Goal: Find specific page/section: Find specific page/section

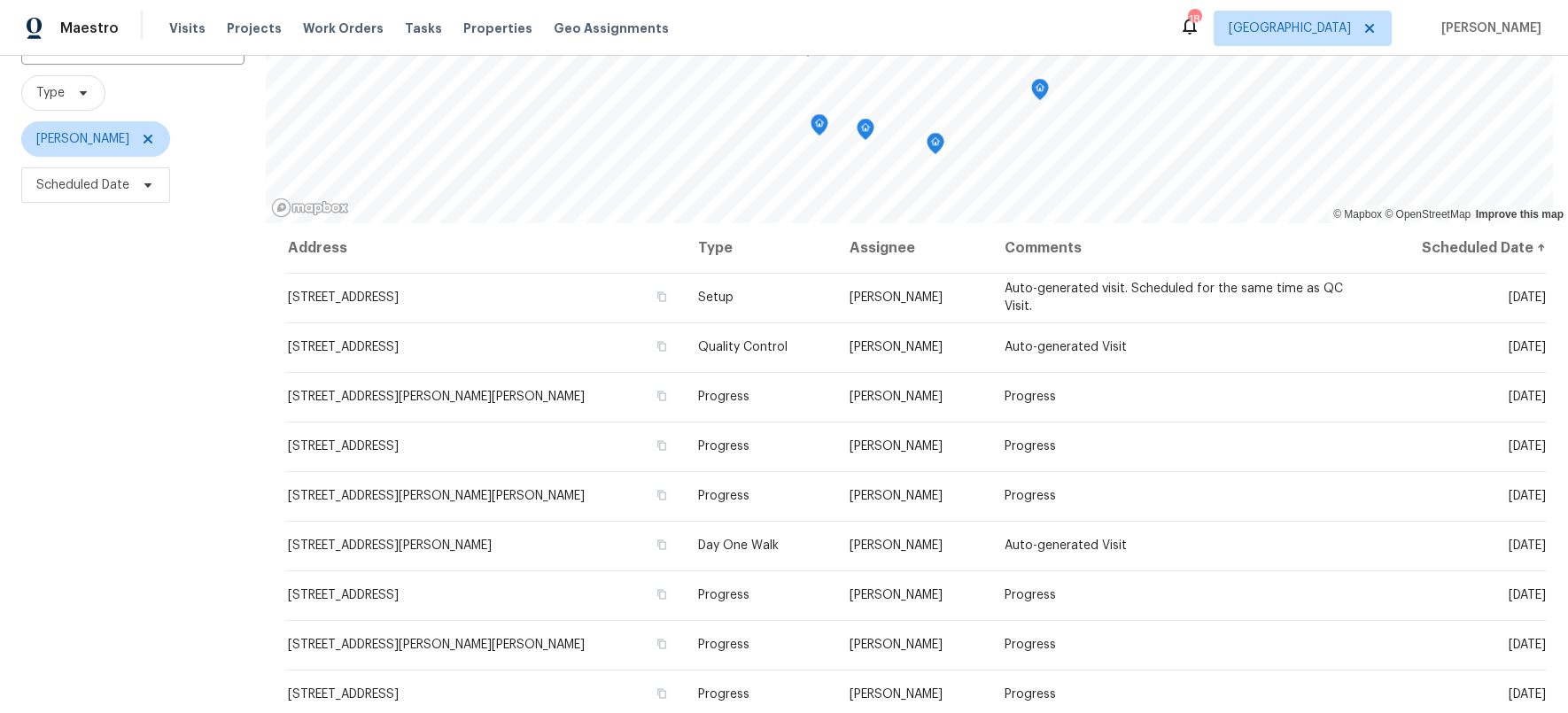
scroll to position [154, 0]
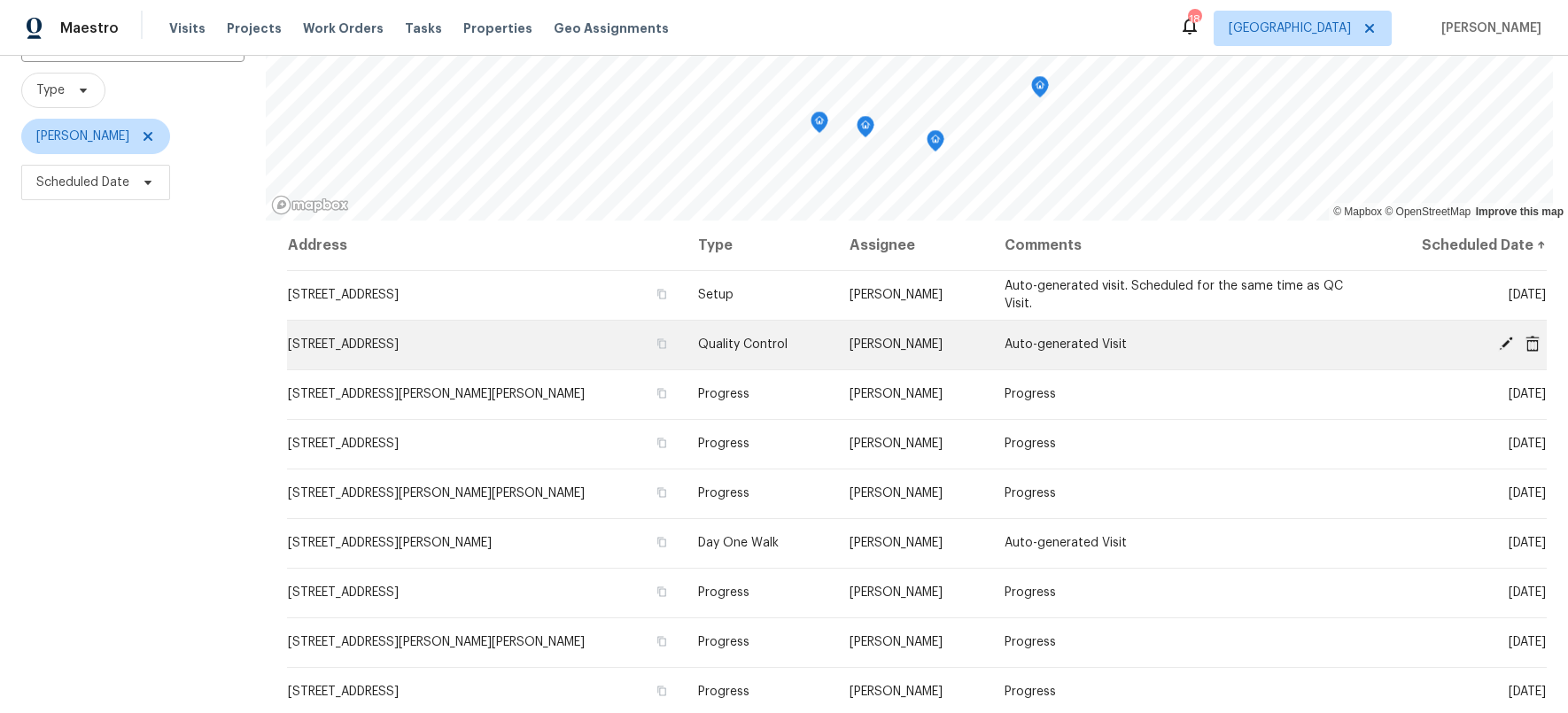
click at [1499, 341] on icon at bounding box center [1506, 344] width 14 height 14
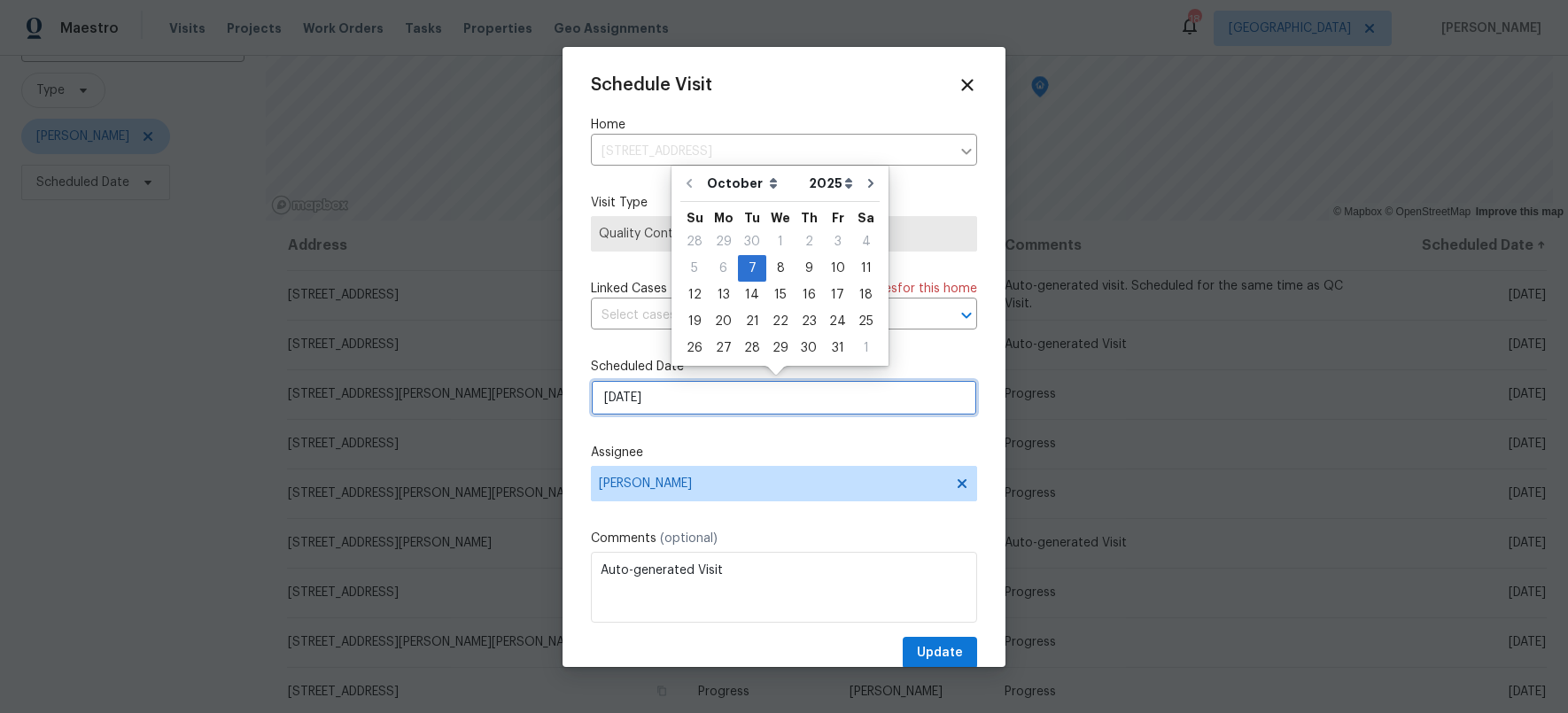
click at [709, 397] on input "[DATE]" at bounding box center [784, 397] width 386 height 36
click at [784, 269] on div "8" at bounding box center [781, 269] width 29 height 25
type input "10/8/2025"
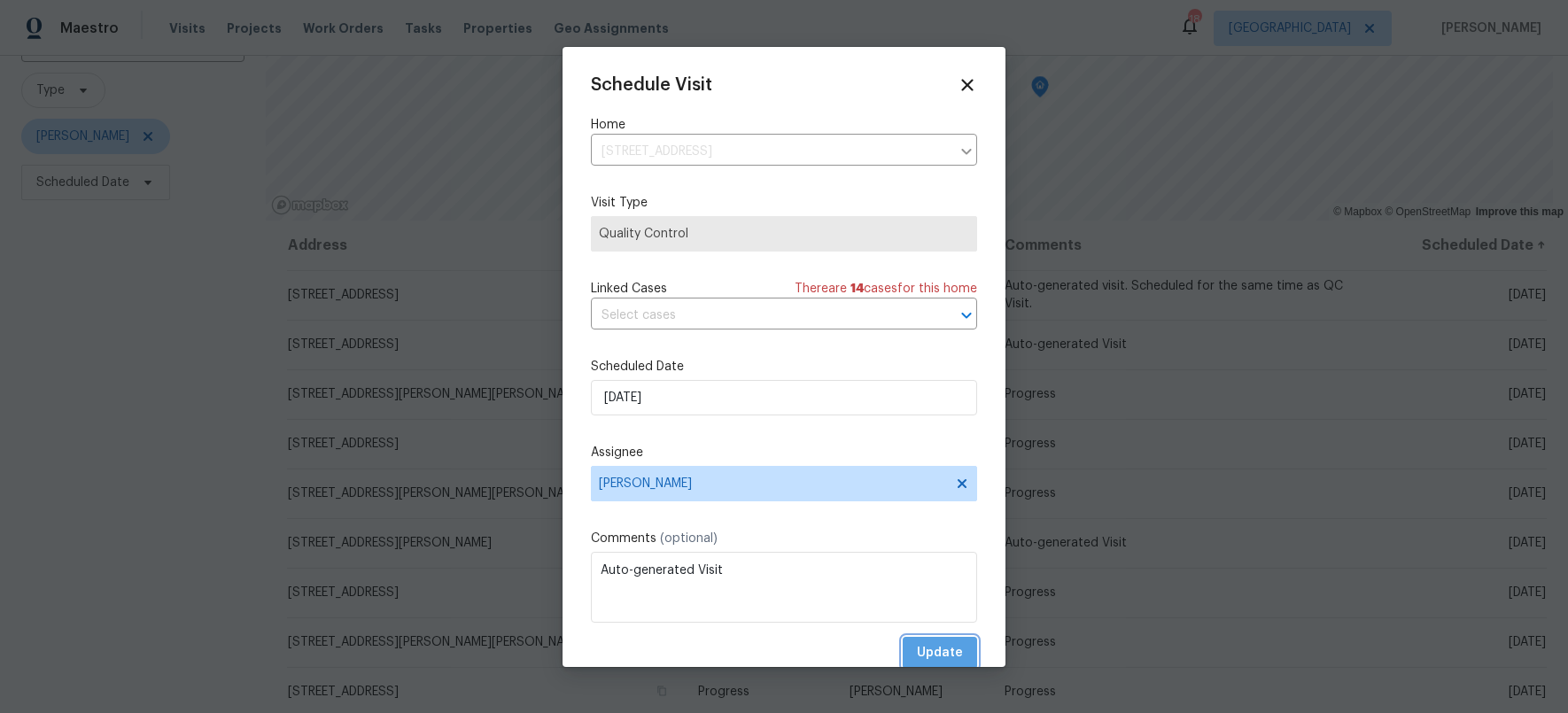
drag, startPoint x: 928, startPoint y: 656, endPoint x: 755, endPoint y: 665, distance: 173.2
click at [928, 656] on span "Update" at bounding box center [940, 654] width 46 height 22
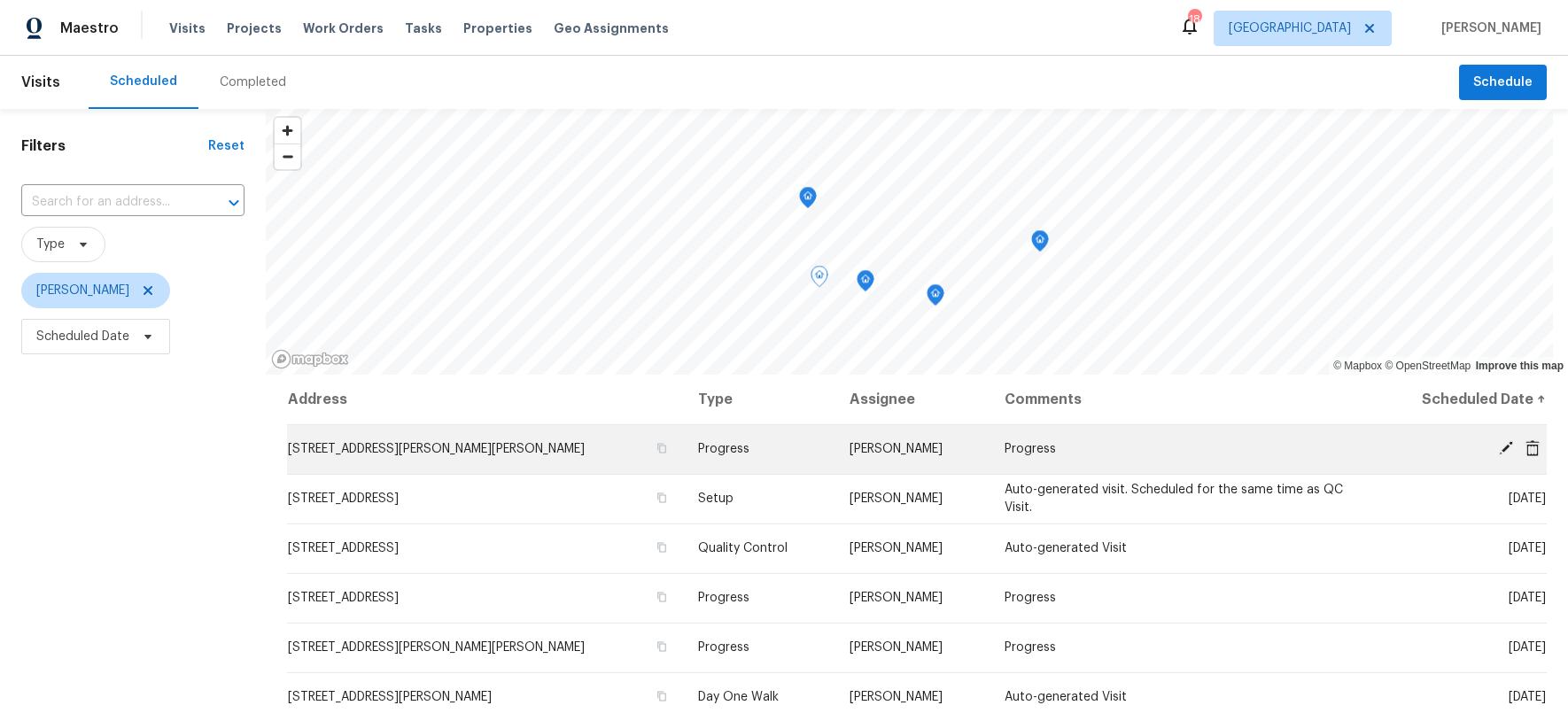
click at [1519, 446] on span at bounding box center [1533, 448] width 27 height 16
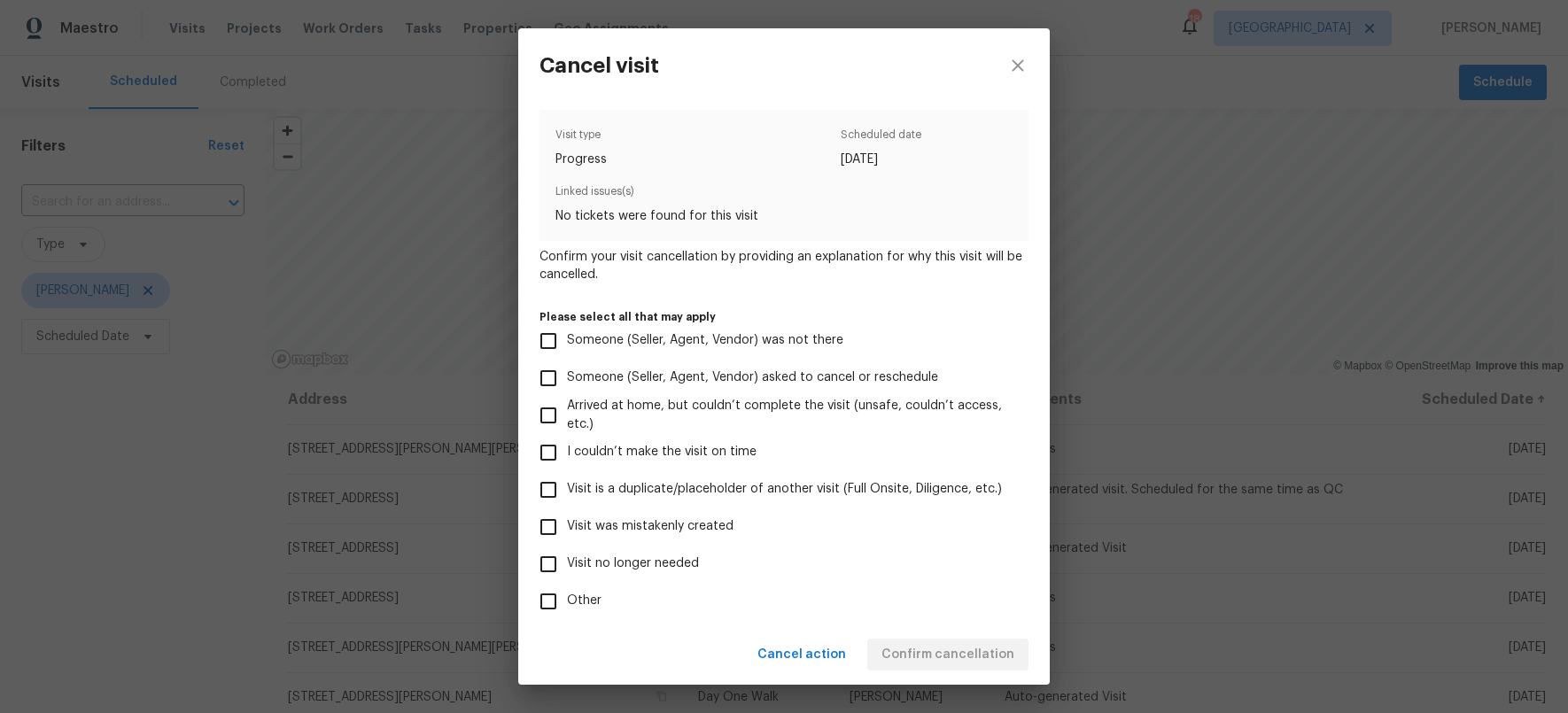
click at [548, 500] on input "Visit is a duplicate/placeholder of another visit (Full Onsite, Diligence, etc.)" at bounding box center [548, 489] width 37 height 37
checkbox input "true"
drag, startPoint x: 527, startPoint y: 604, endPoint x: 562, endPoint y: 607, distance: 35.1
click at [527, 604] on div "Visit type Progress Scheduled date [DATE] Linked issues(s) No tickets were foun…" at bounding box center [784, 364] width 531 height 522
drag, startPoint x: 562, startPoint y: 607, endPoint x: 589, endPoint y: 609, distance: 27.1
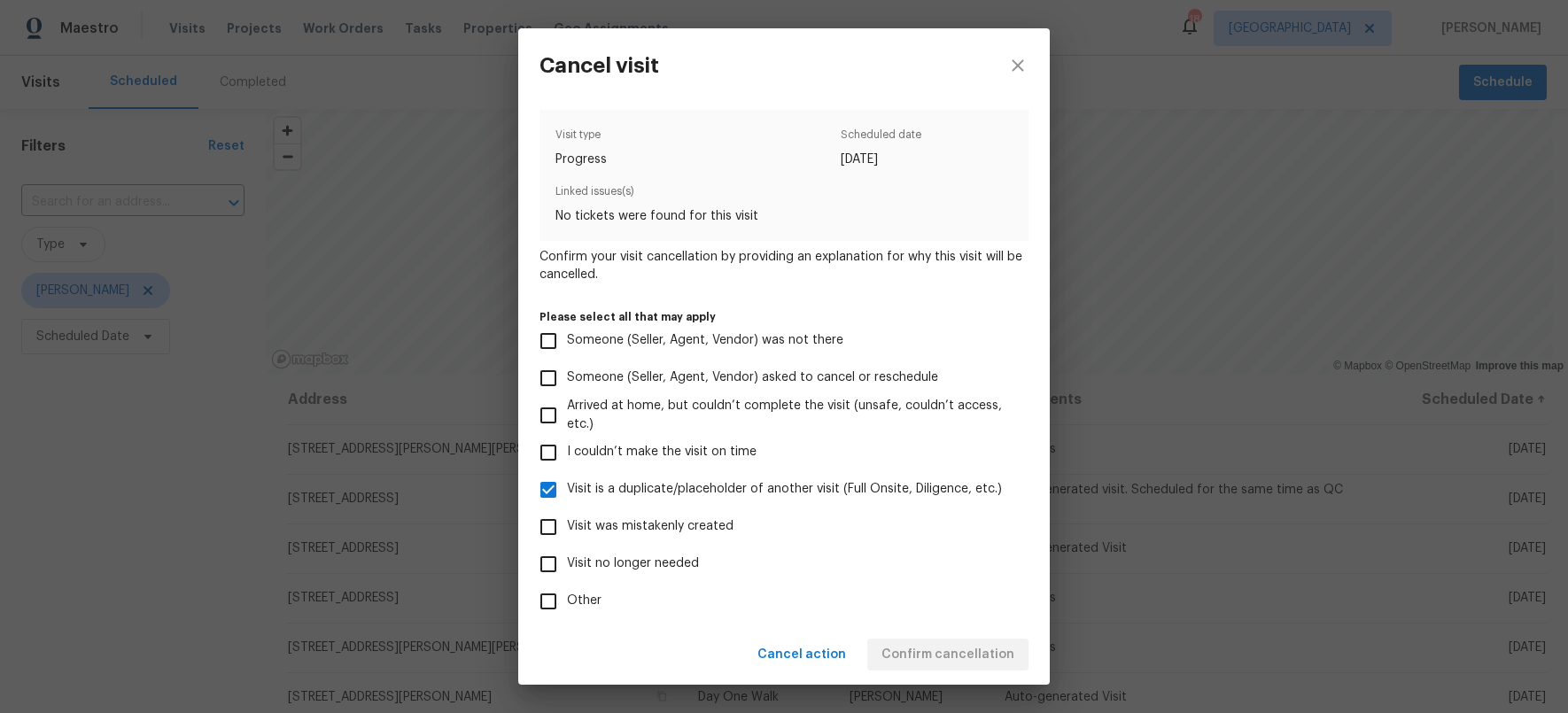
click at [567, 607] on label "Other" at bounding box center [771, 602] width 484 height 37
click at [567, 607] on input "Other" at bounding box center [548, 602] width 37 height 37
checkbox input "true"
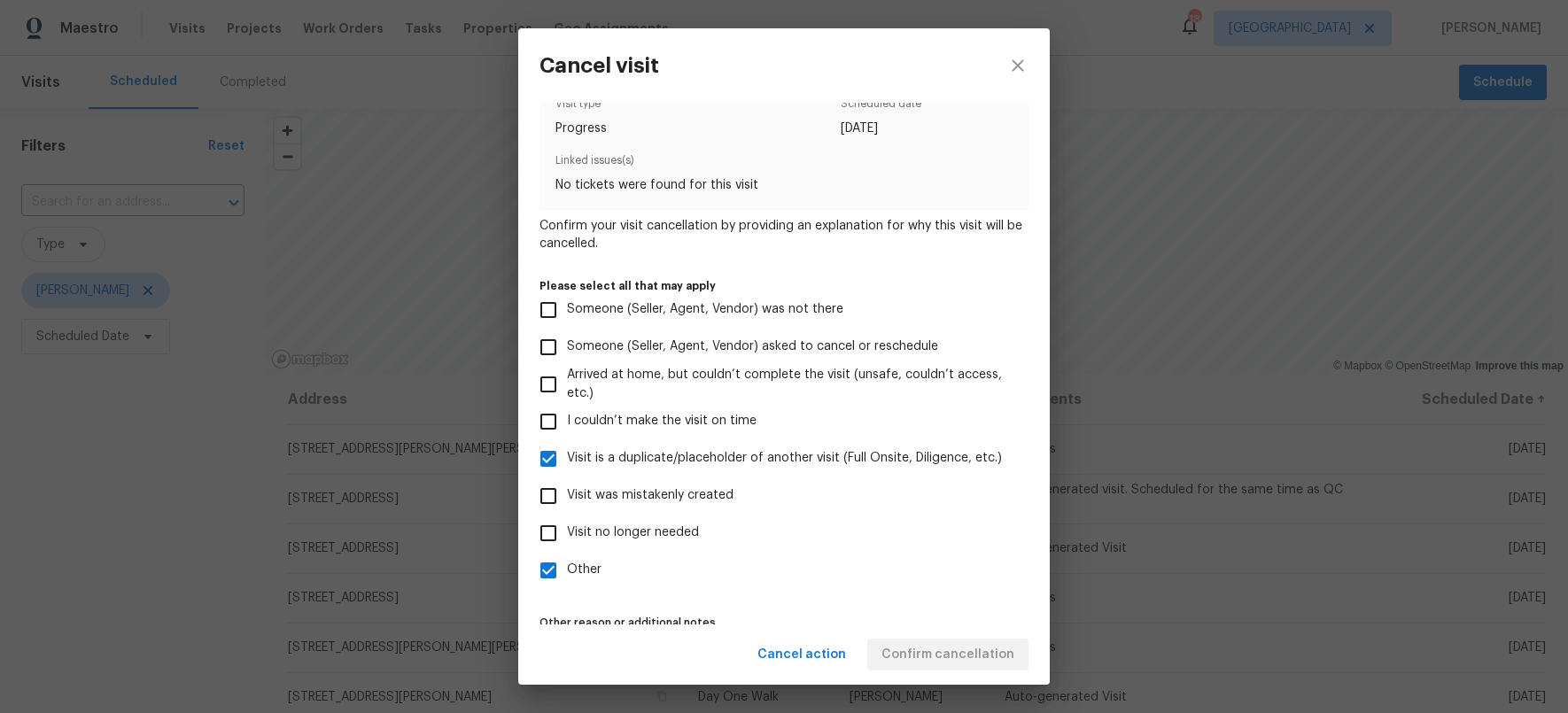
scroll to position [88, 0]
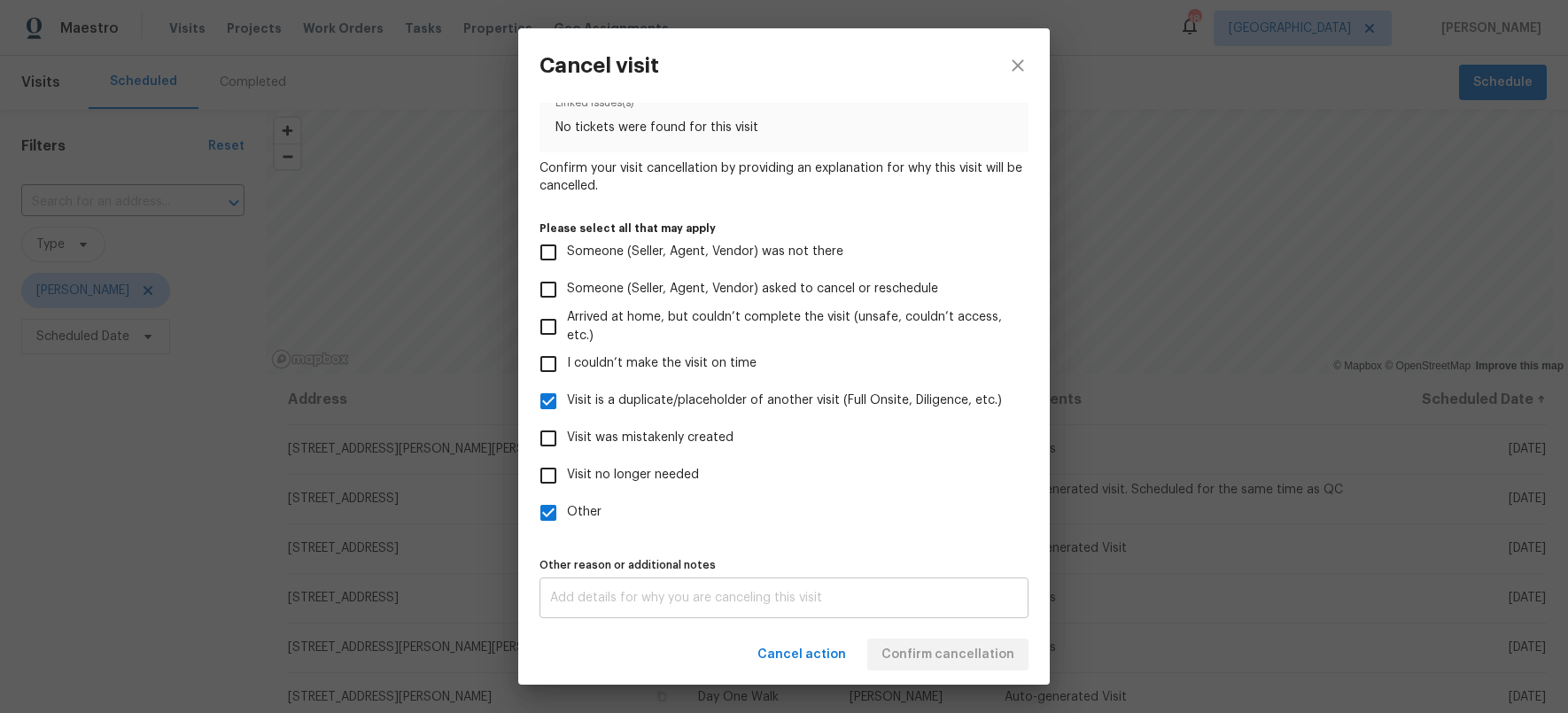
click at [712, 592] on textarea at bounding box center [784, 598] width 468 height 12
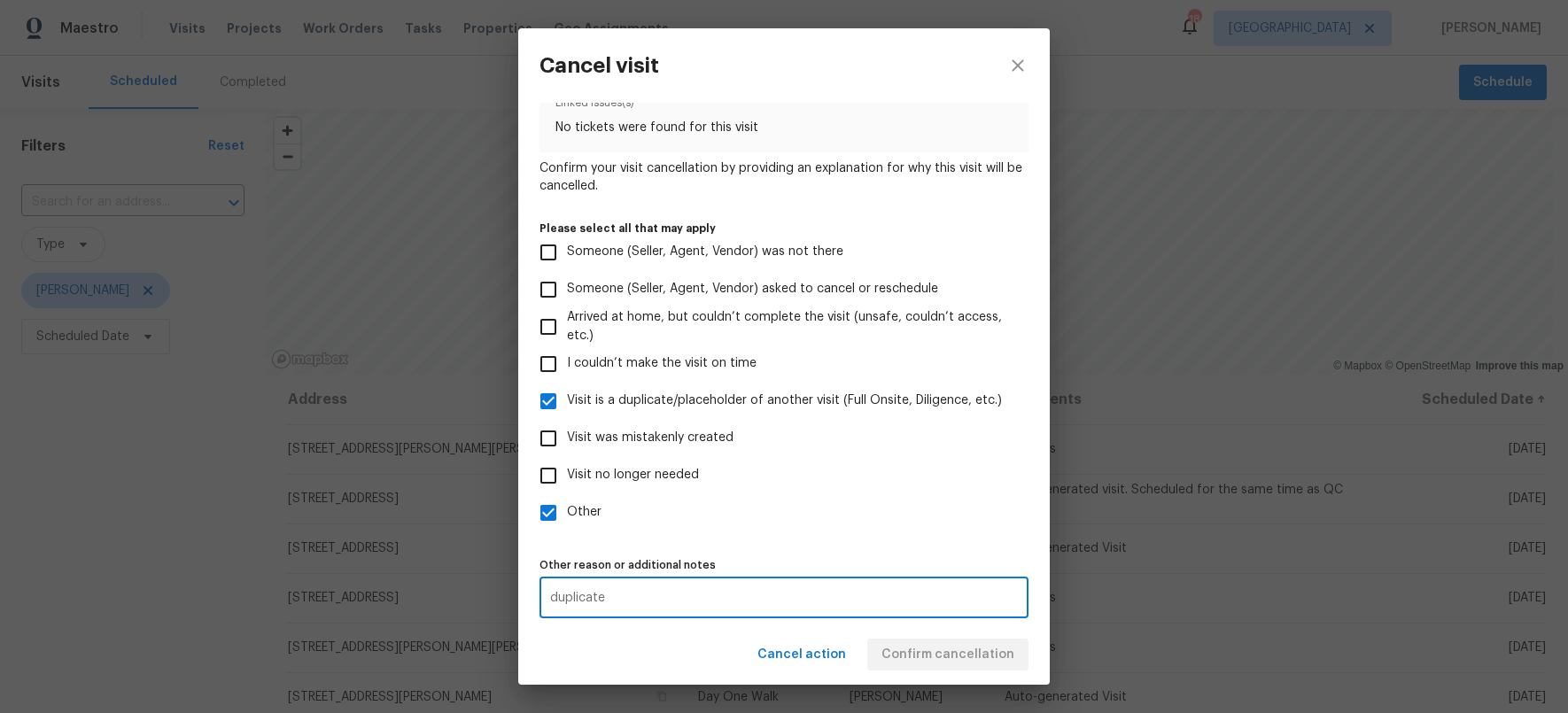
click at [806, 602] on textarea "duplicate" at bounding box center [784, 598] width 468 height 12
type textarea "duplicate"
drag, startPoint x: 935, startPoint y: 533, endPoint x: 953, endPoint y: 535, distance: 18.1
click at [941, 532] on div "Visit type Progress Scheduled date 10/7/2025 Linked issues(s) No tickets were f…" at bounding box center [784, 320] width 489 height 597
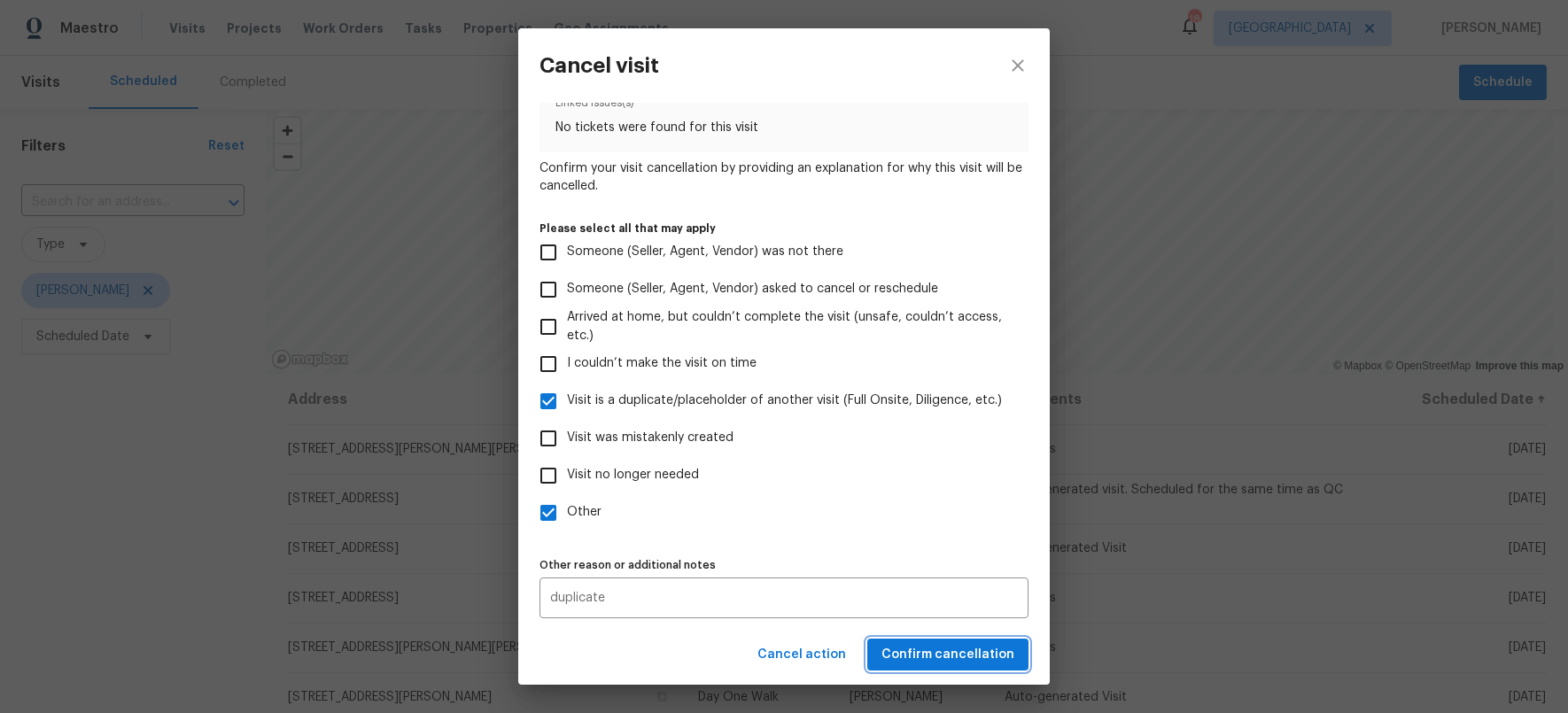
click at [995, 655] on span "Confirm cancellation" at bounding box center [948, 654] width 133 height 22
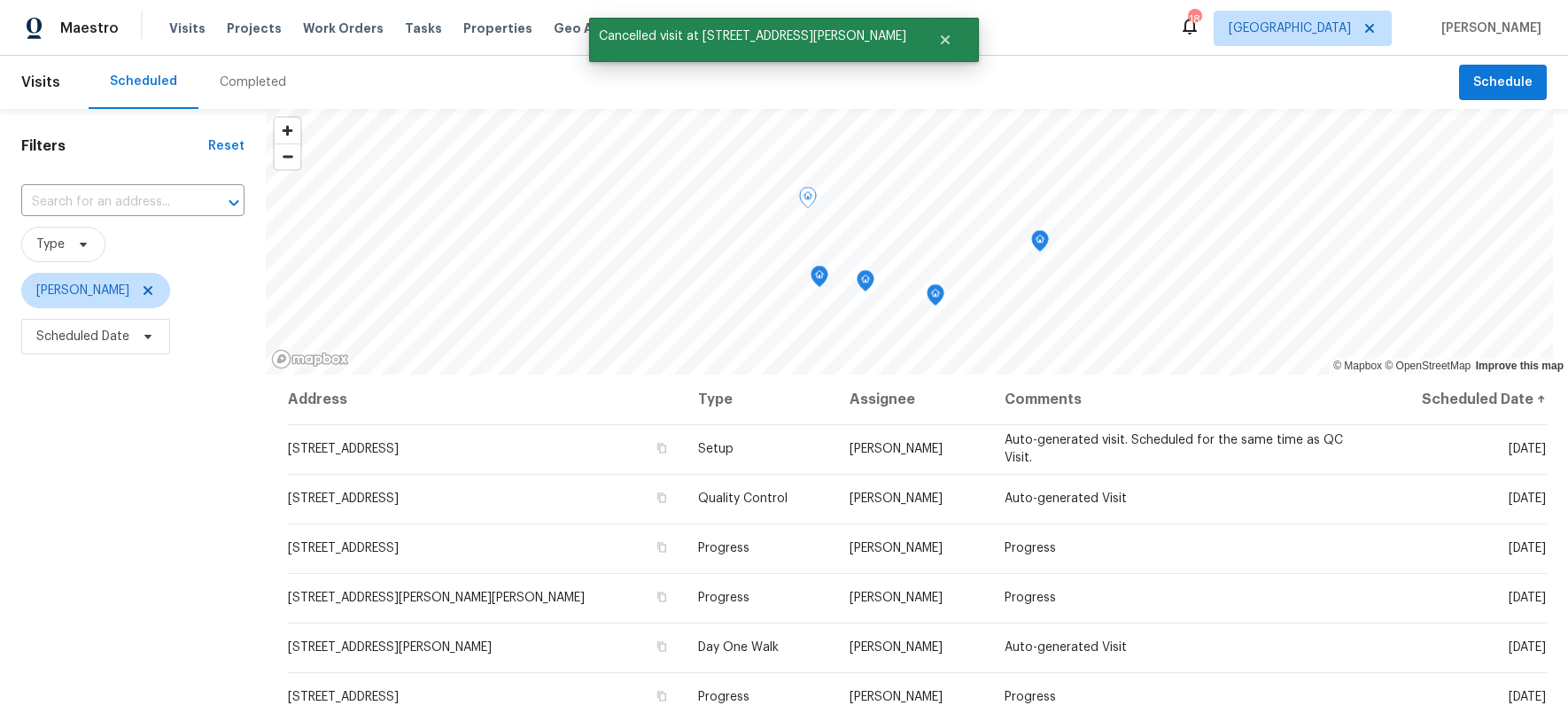
click at [207, 536] on div "Filters Reset ​ Type Jeffrey Lenz Scheduled Date" at bounding box center [132, 528] width 266 height 837
click at [144, 290] on icon at bounding box center [148, 290] width 9 height 9
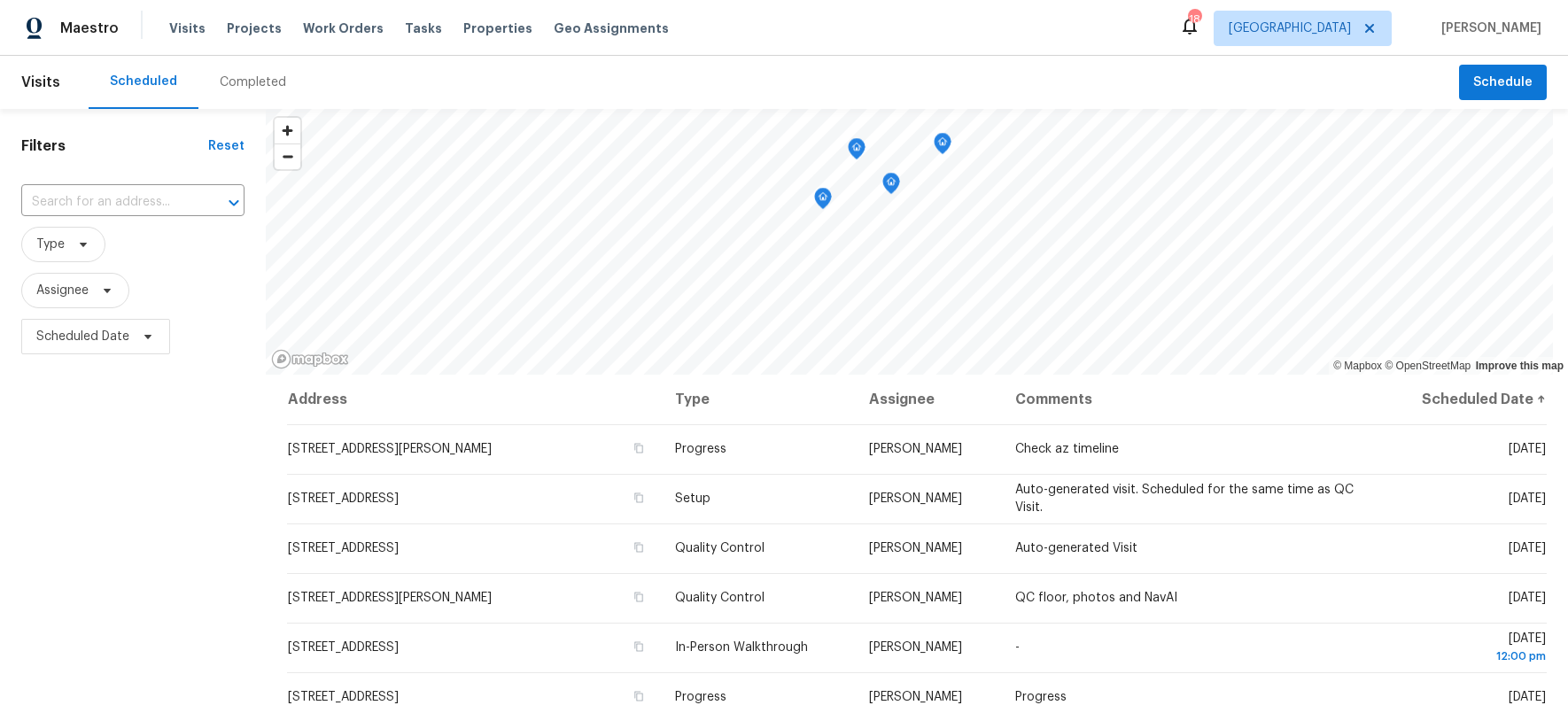
click at [188, 582] on div "Filters Reset ​ Type Assignee Scheduled Date" at bounding box center [132, 528] width 266 height 837
drag, startPoint x: 121, startPoint y: 555, endPoint x: 125, endPoint y: 510, distance: 45.2
click at [122, 535] on div "Filters Reset ​ Type Assignee Scheduled Date" at bounding box center [132, 528] width 266 height 837
drag, startPoint x: 155, startPoint y: 515, endPoint x: 127, endPoint y: 318, distance: 199.0
click at [155, 509] on div "Filters Reset ​ Type Assignee Scheduled Date" at bounding box center [132, 528] width 266 height 837
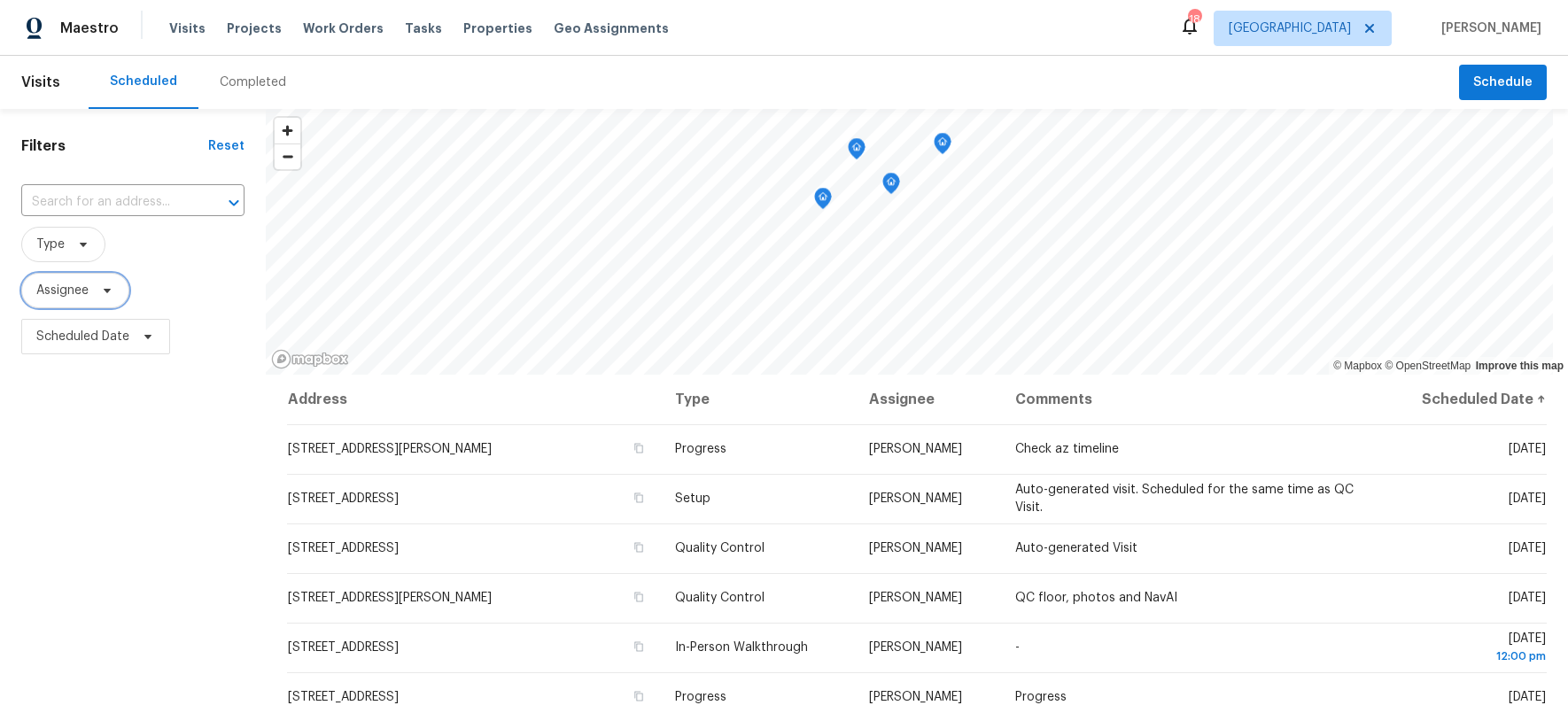
click at [96, 298] on span "Assignee" at bounding box center [75, 290] width 108 height 36
drag, startPoint x: 125, startPoint y: 485, endPoint x: 139, endPoint y: 463, distance: 26.1
click at [125, 485] on div "Filters Reset ​ Type Assignee Scheduled Date" at bounding box center [132, 528] width 266 height 837
click at [129, 321] on span "Scheduled Date" at bounding box center [95, 336] width 149 height 36
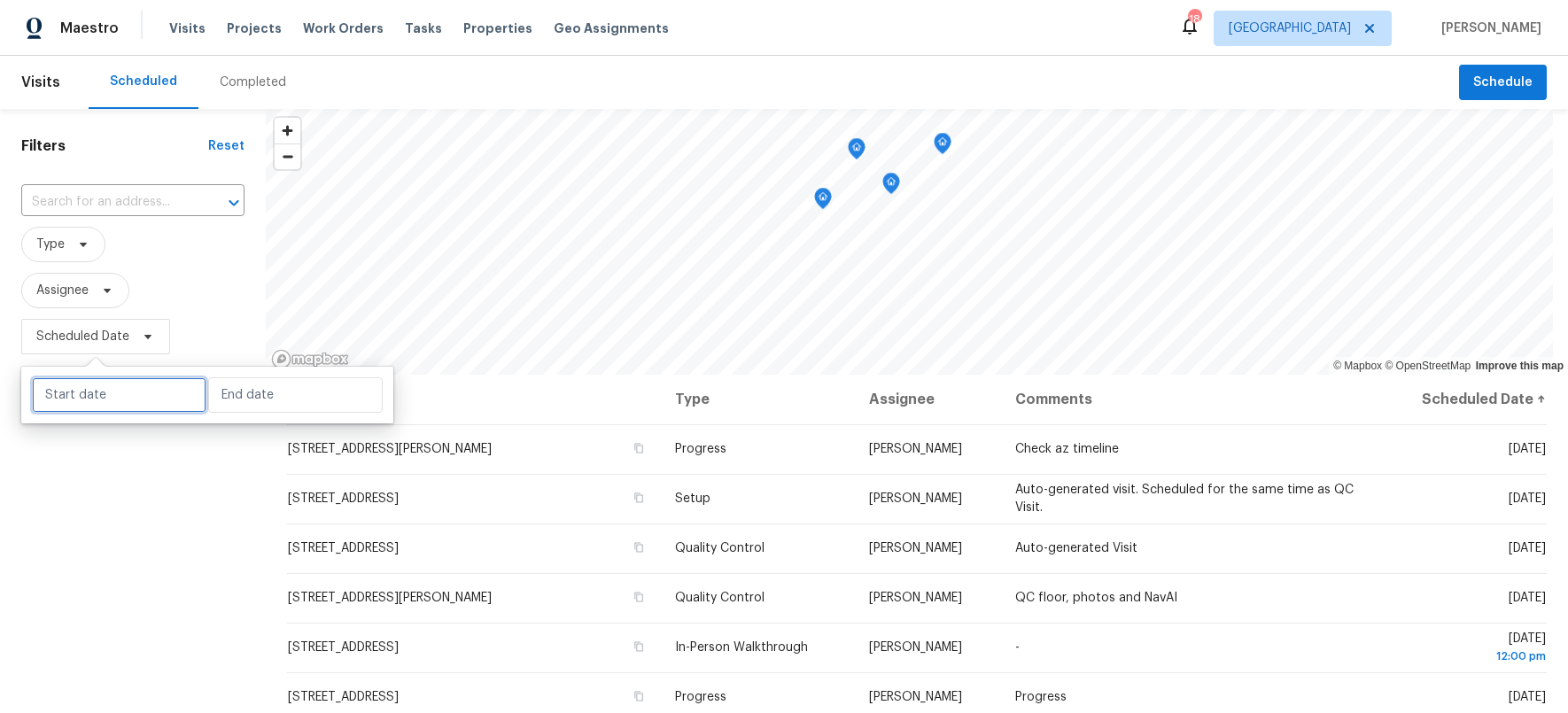
drag, startPoint x: 72, startPoint y: 392, endPoint x: 101, endPoint y: 394, distance: 29.1
click at [72, 392] on input "text" at bounding box center [119, 394] width 175 height 36
select select "9"
select select "2025"
select select "10"
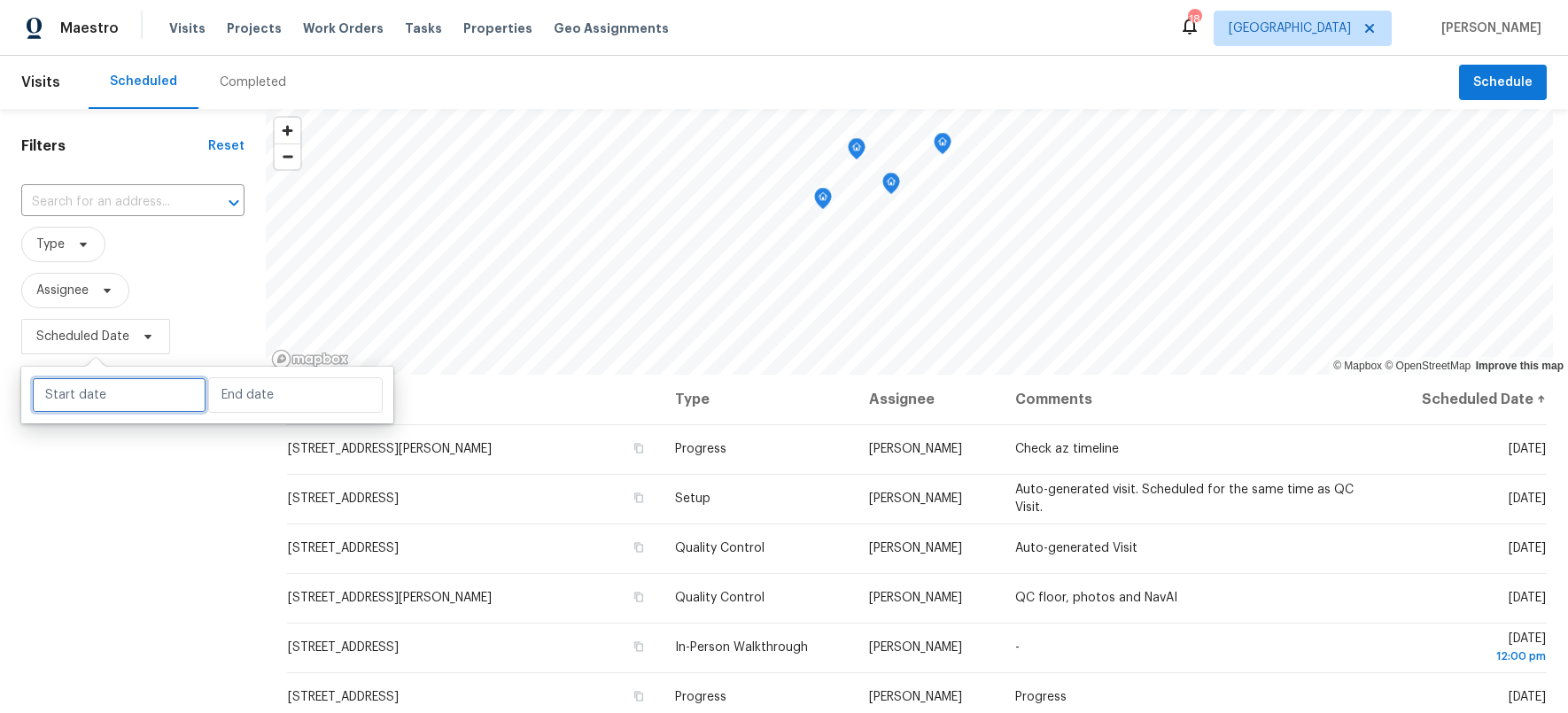
select select "2025"
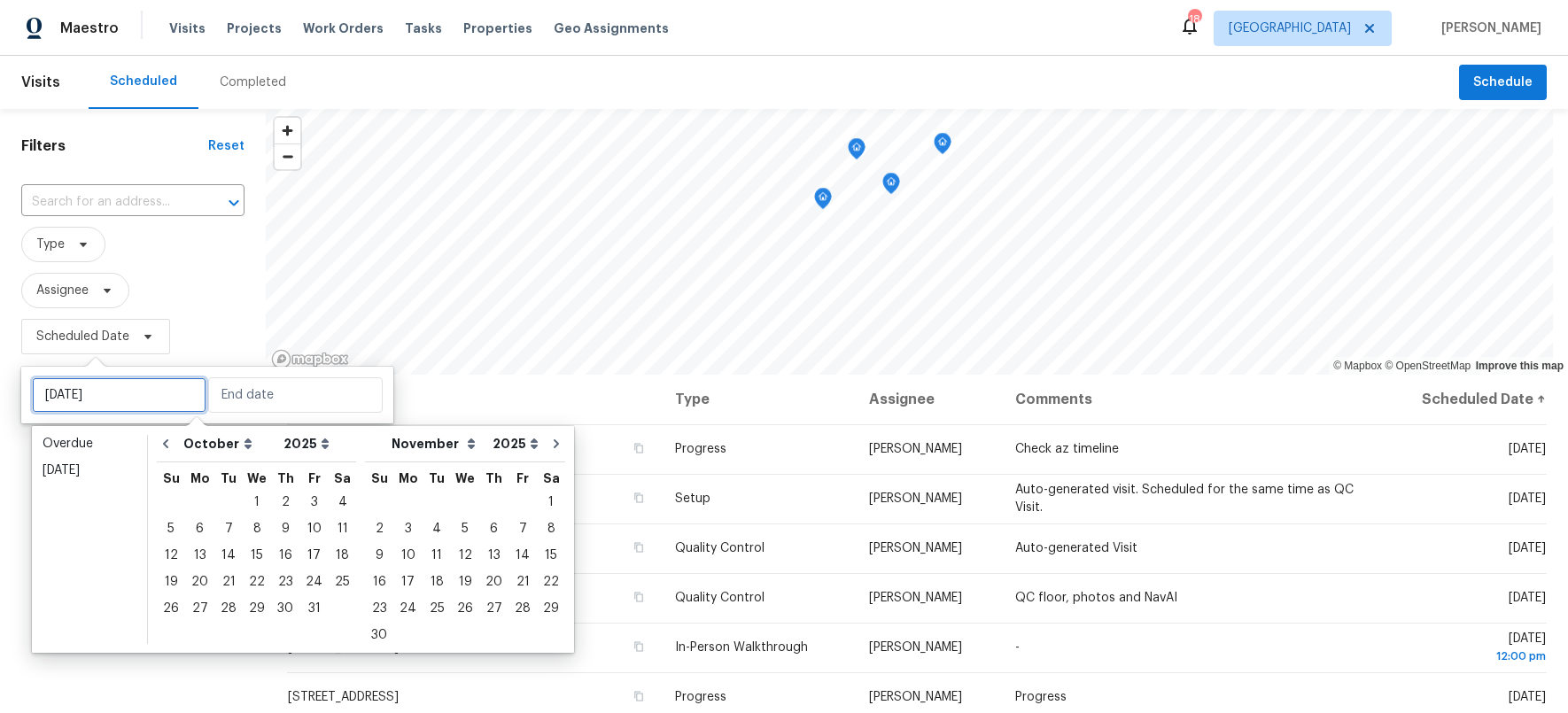
type input "Tue, Oct 07"
click at [190, 525] on div "6" at bounding box center [199, 529] width 29 height 25
type input "Mon, Oct 06"
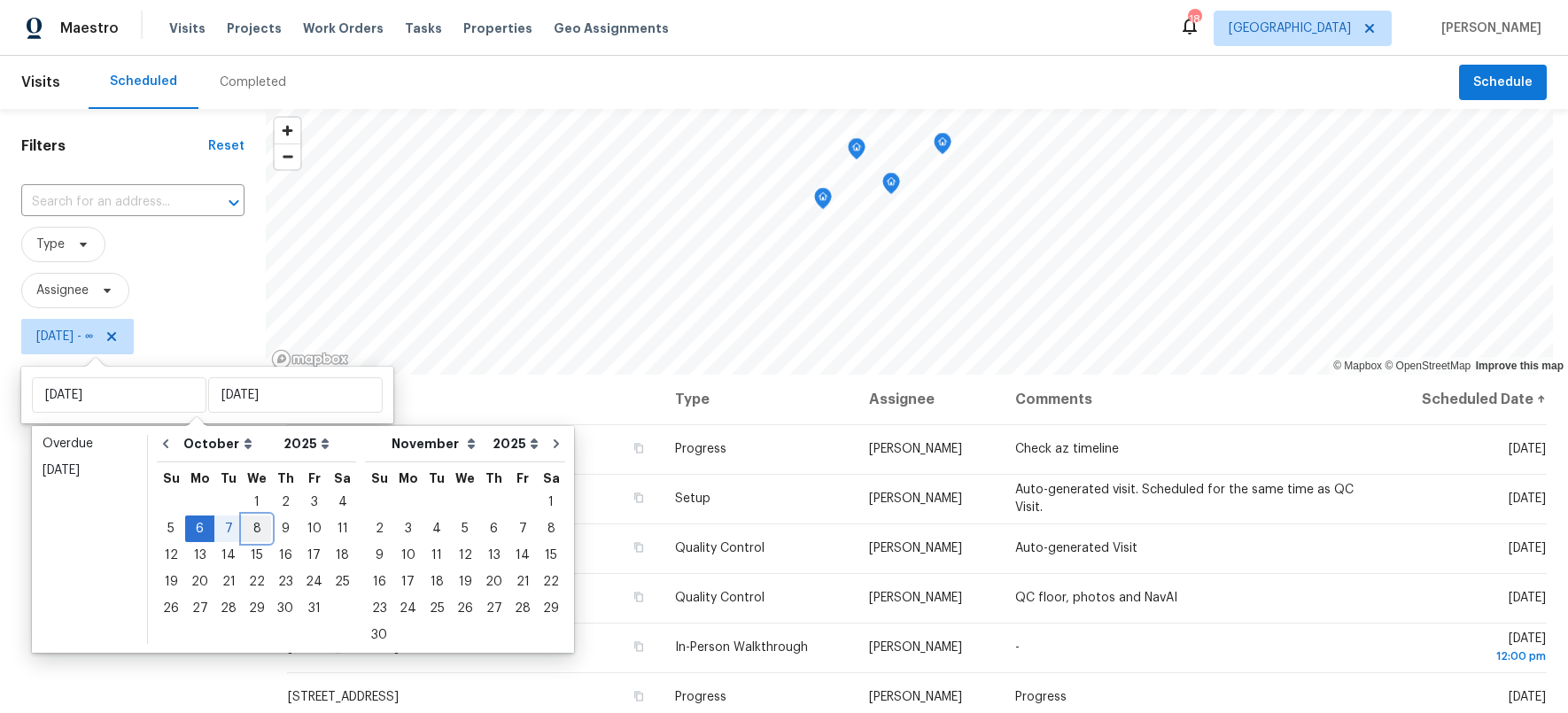
click at [253, 531] on div "8" at bounding box center [257, 529] width 29 height 25
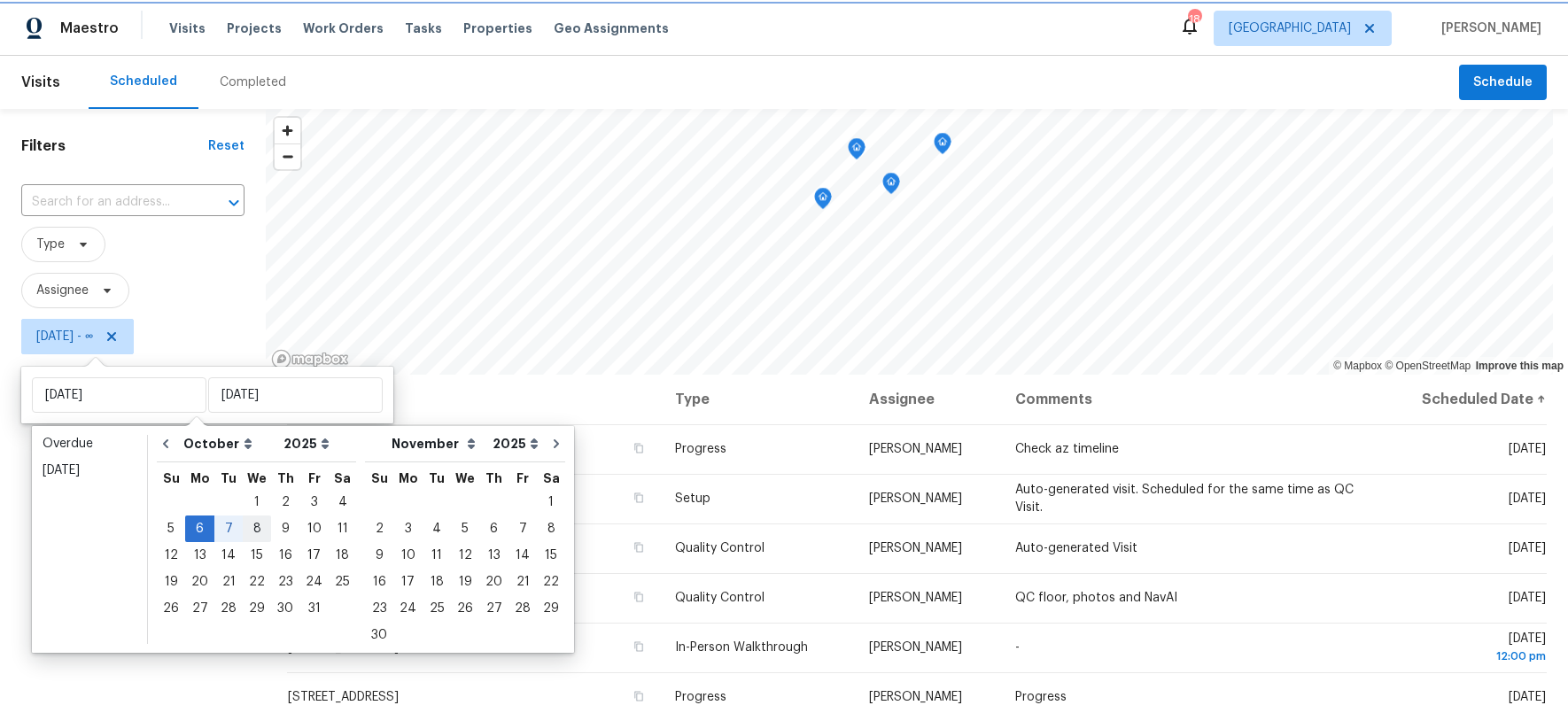
type input "Wed, Oct 08"
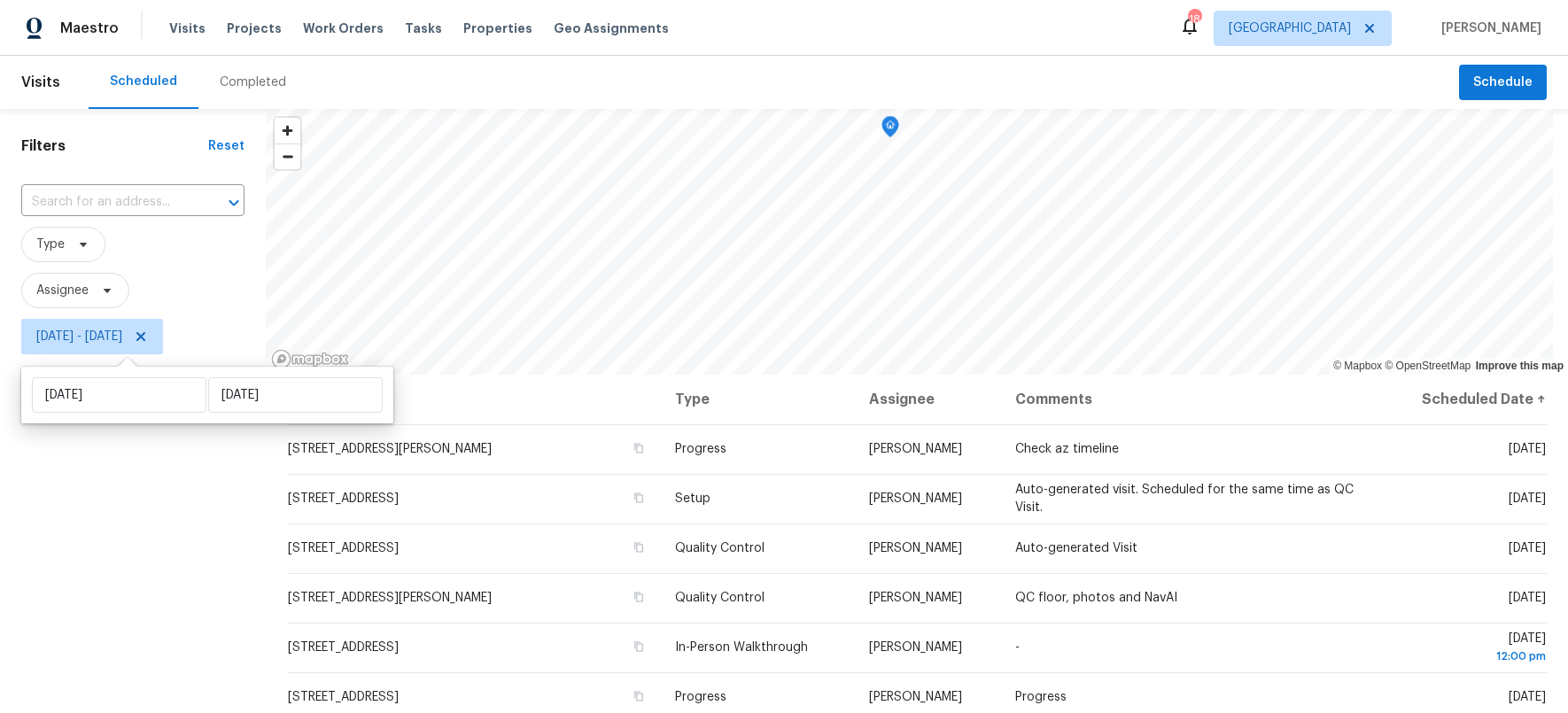
click at [185, 602] on div "Filters Reset ​ Type Assignee Mon, Oct 06 - Wed, Oct 08" at bounding box center [132, 528] width 266 height 837
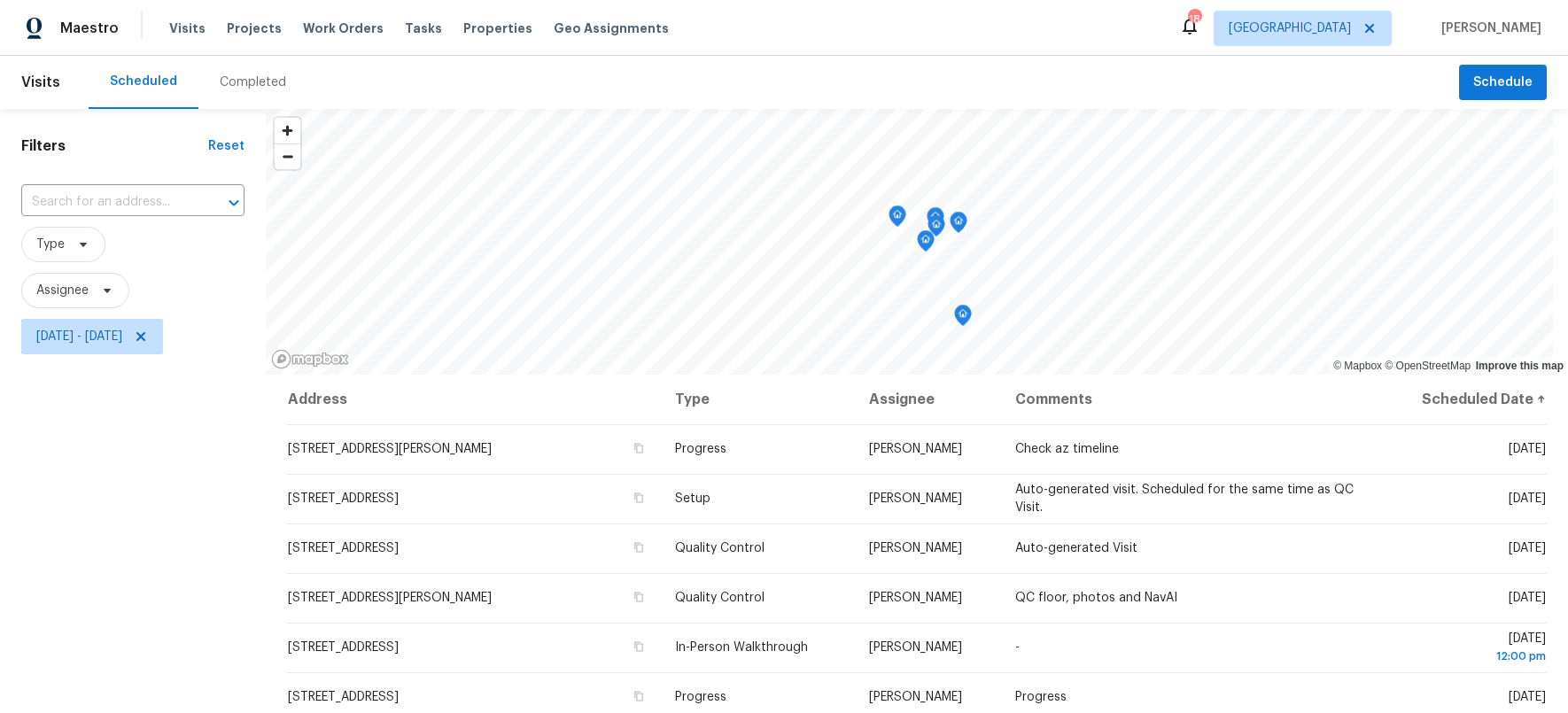
click at [235, 481] on div "Filters Reset ​ Type Assignee Mon, Oct 06 - Wed, Oct 08" at bounding box center [132, 528] width 266 height 837
click at [148, 333] on icon at bounding box center [140, 337] width 14 height 14
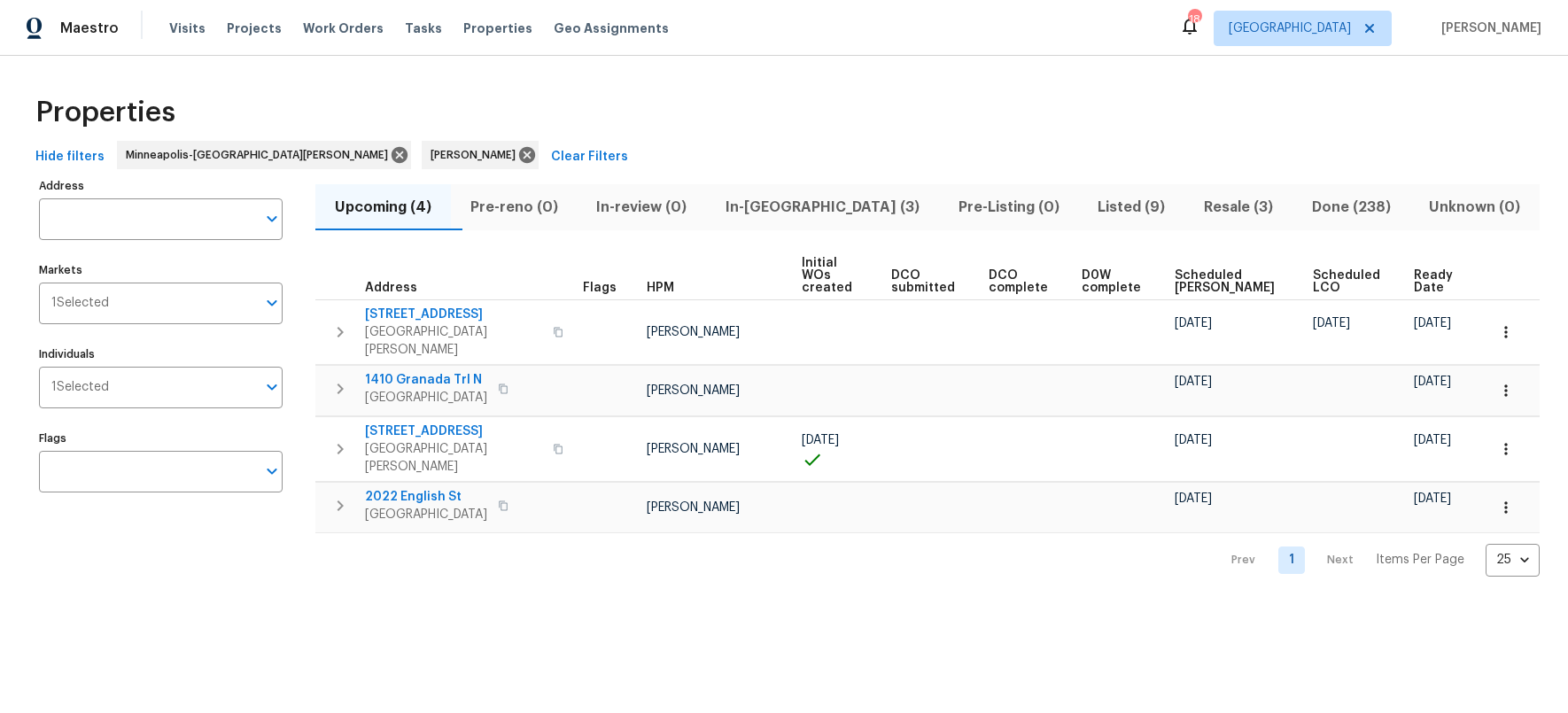
click at [1229, 270] on span "Scheduled COE" at bounding box center [1229, 282] width 108 height 25
click at [517, 150] on icon at bounding box center [527, 154] width 19 height 19
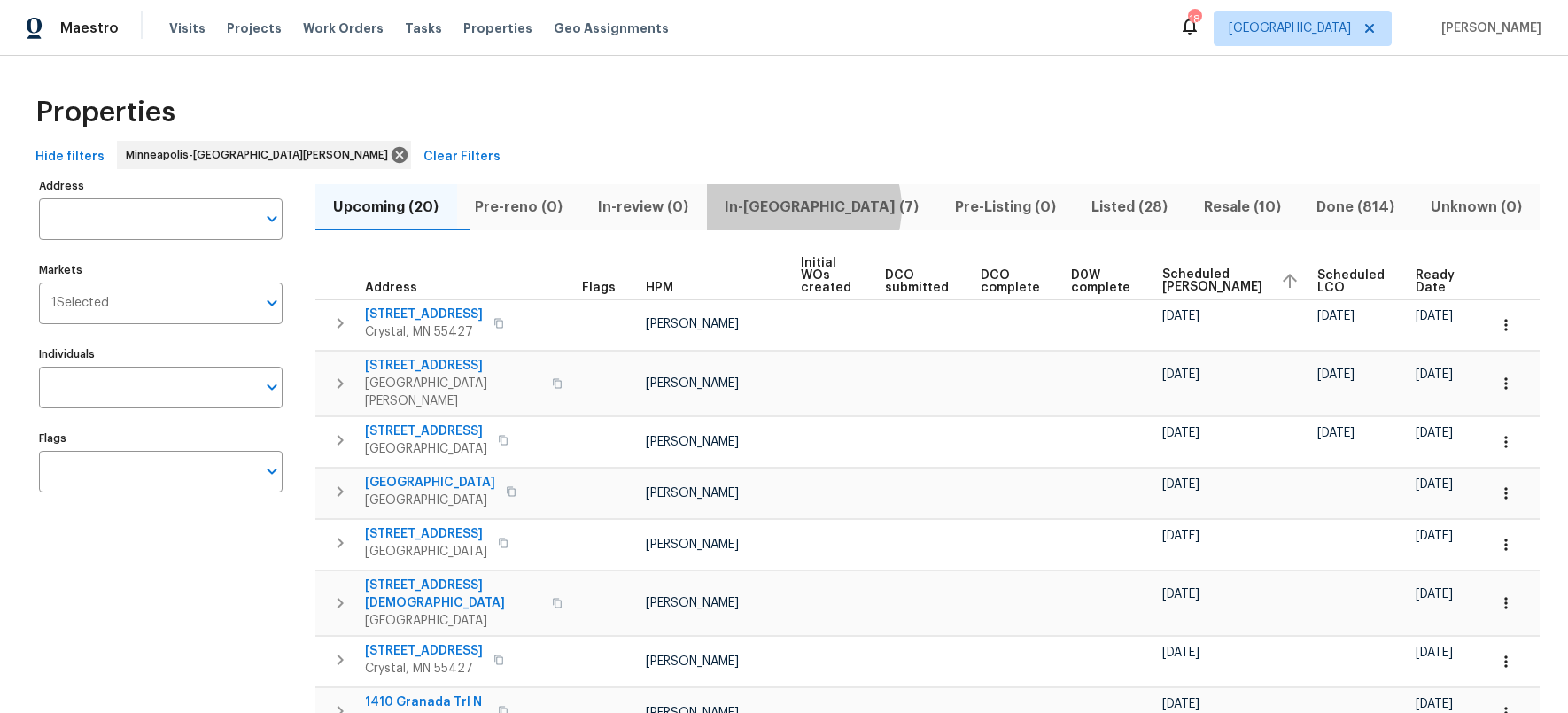
click at [837, 208] on span "In-reno (7)" at bounding box center [822, 207] width 209 height 25
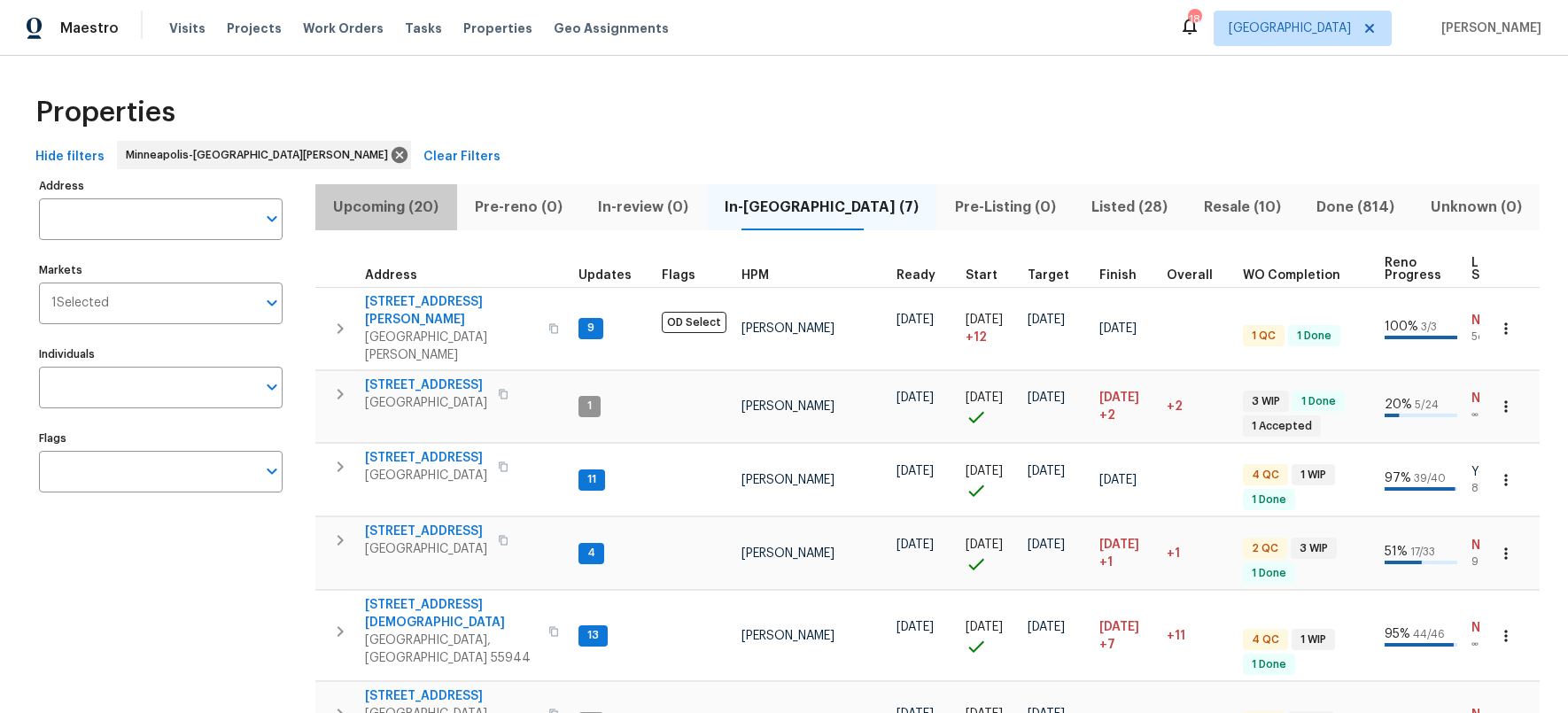
click at [408, 203] on span "Upcoming (20)" at bounding box center [386, 207] width 121 height 25
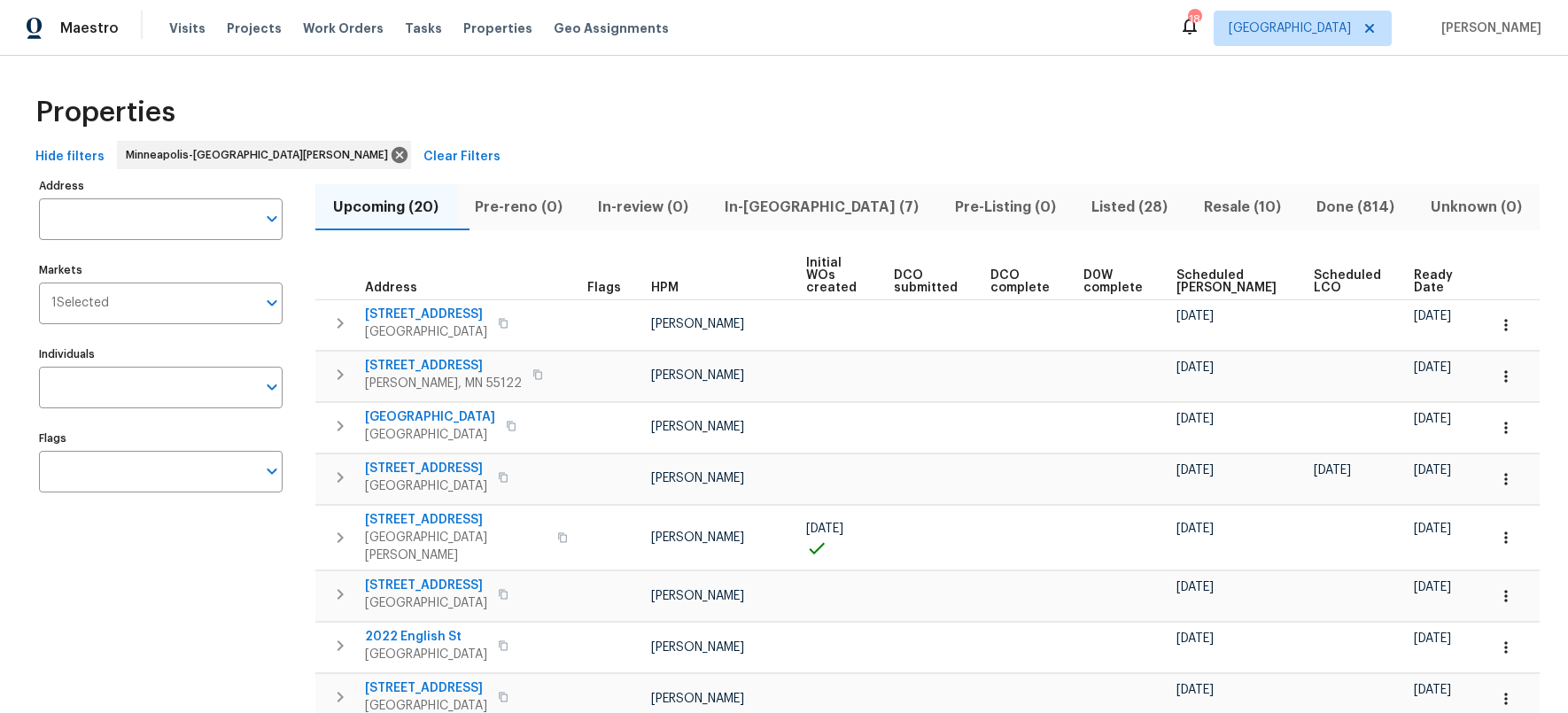
click at [1210, 270] on span "Scheduled COE" at bounding box center [1229, 282] width 107 height 25
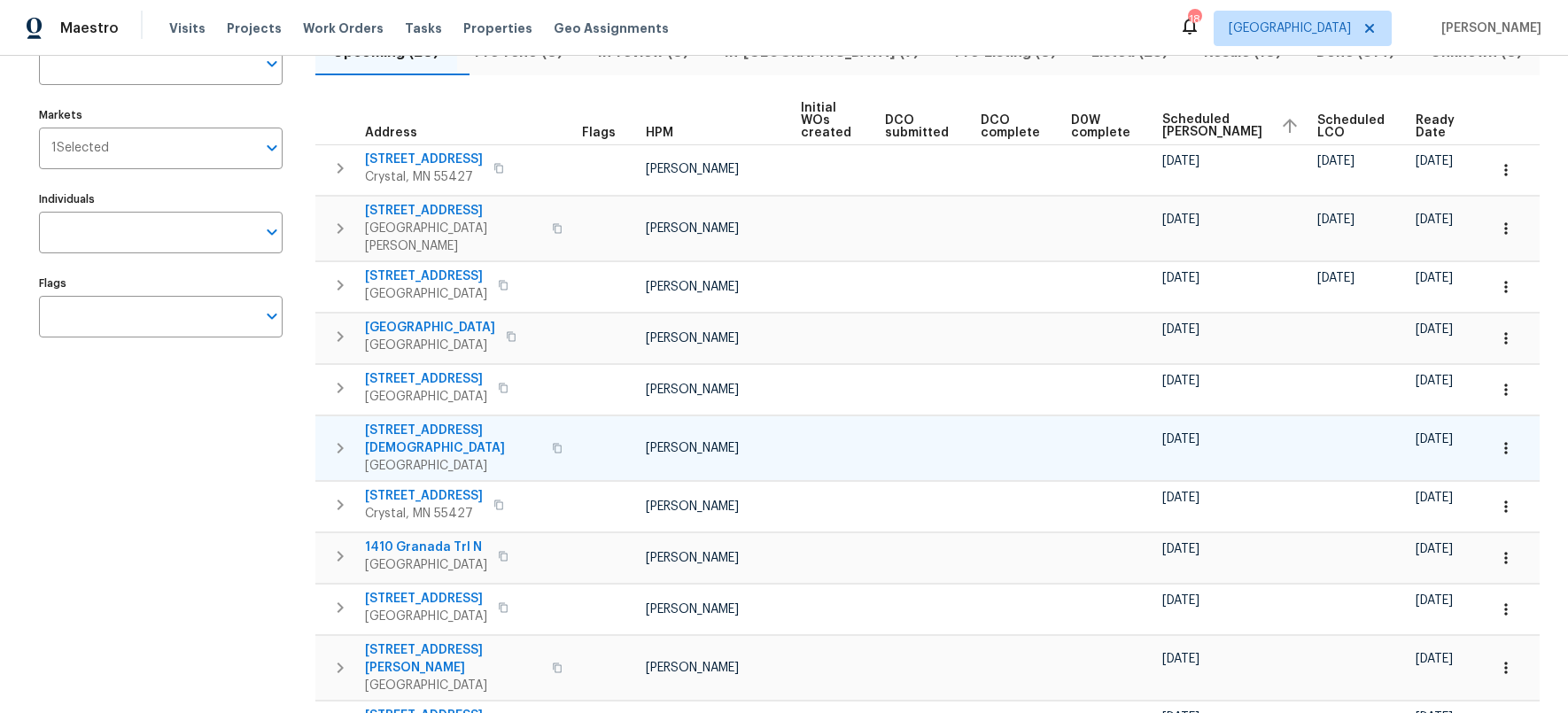
scroll to position [165, 0]
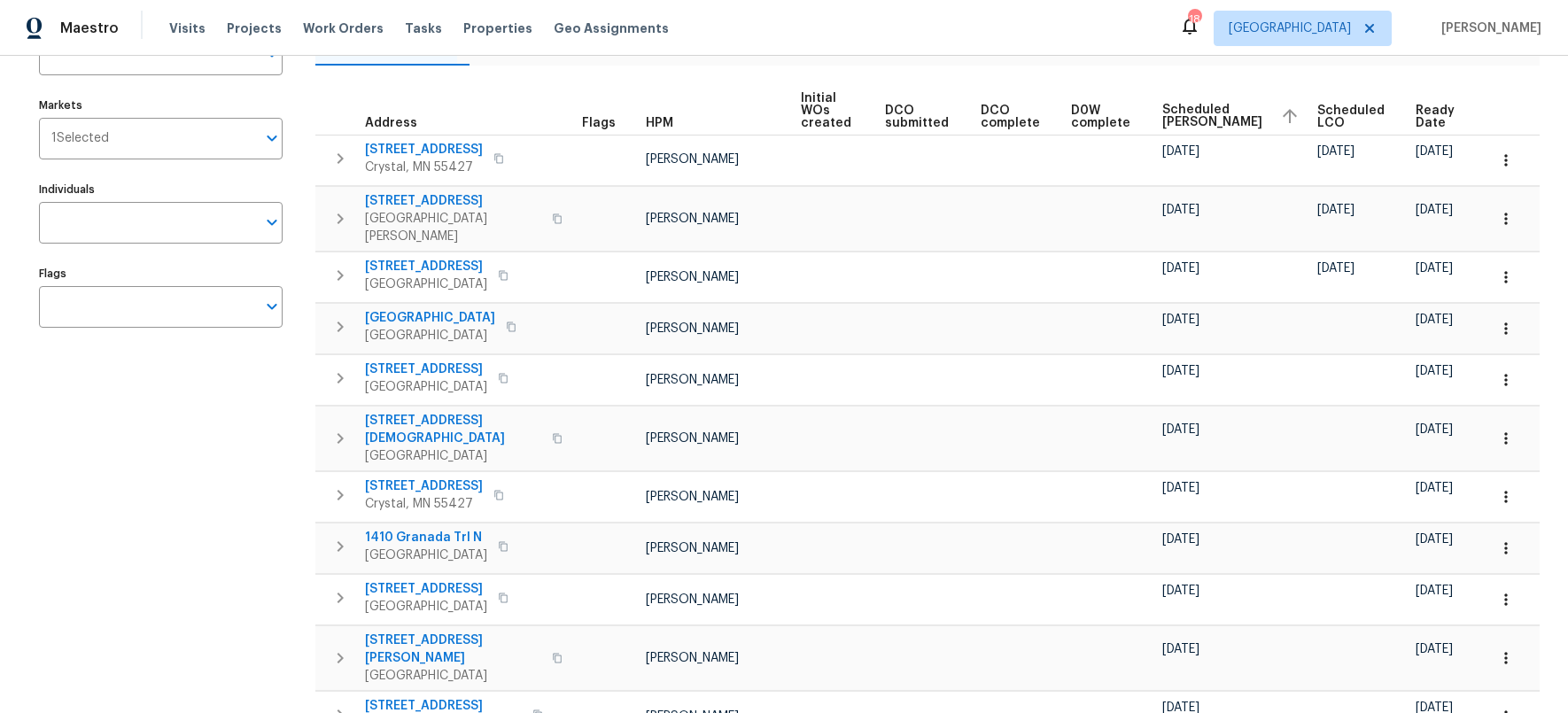
click at [241, 527] on div "Address Address Markets 1 Selected Markets Individuals Individuals Flags Flags" at bounding box center [172, 635] width 266 height 1254
click at [240, 430] on div "Address Address Markets 1 Selected Markets Individuals Individuals Flags Flags" at bounding box center [172, 635] width 266 height 1254
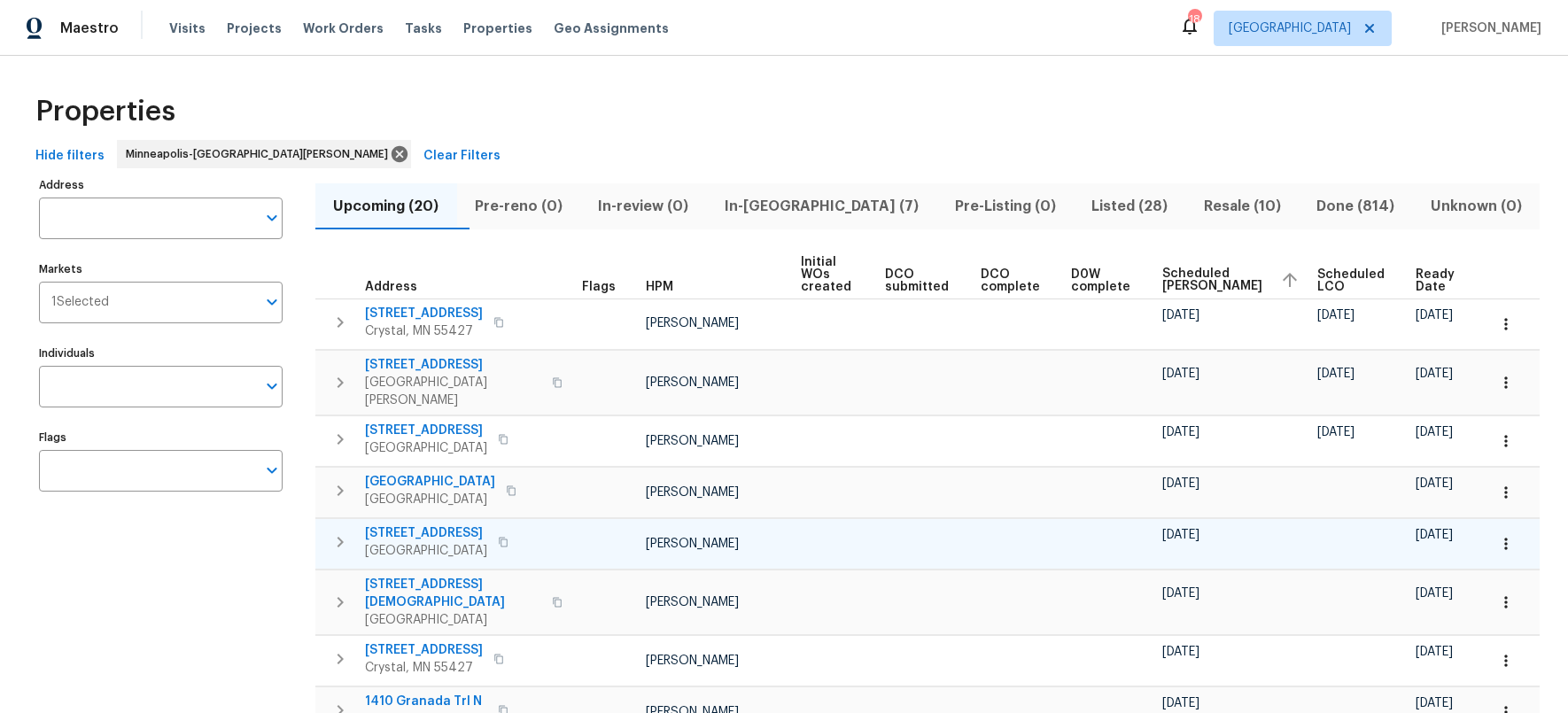
scroll to position [0, 0]
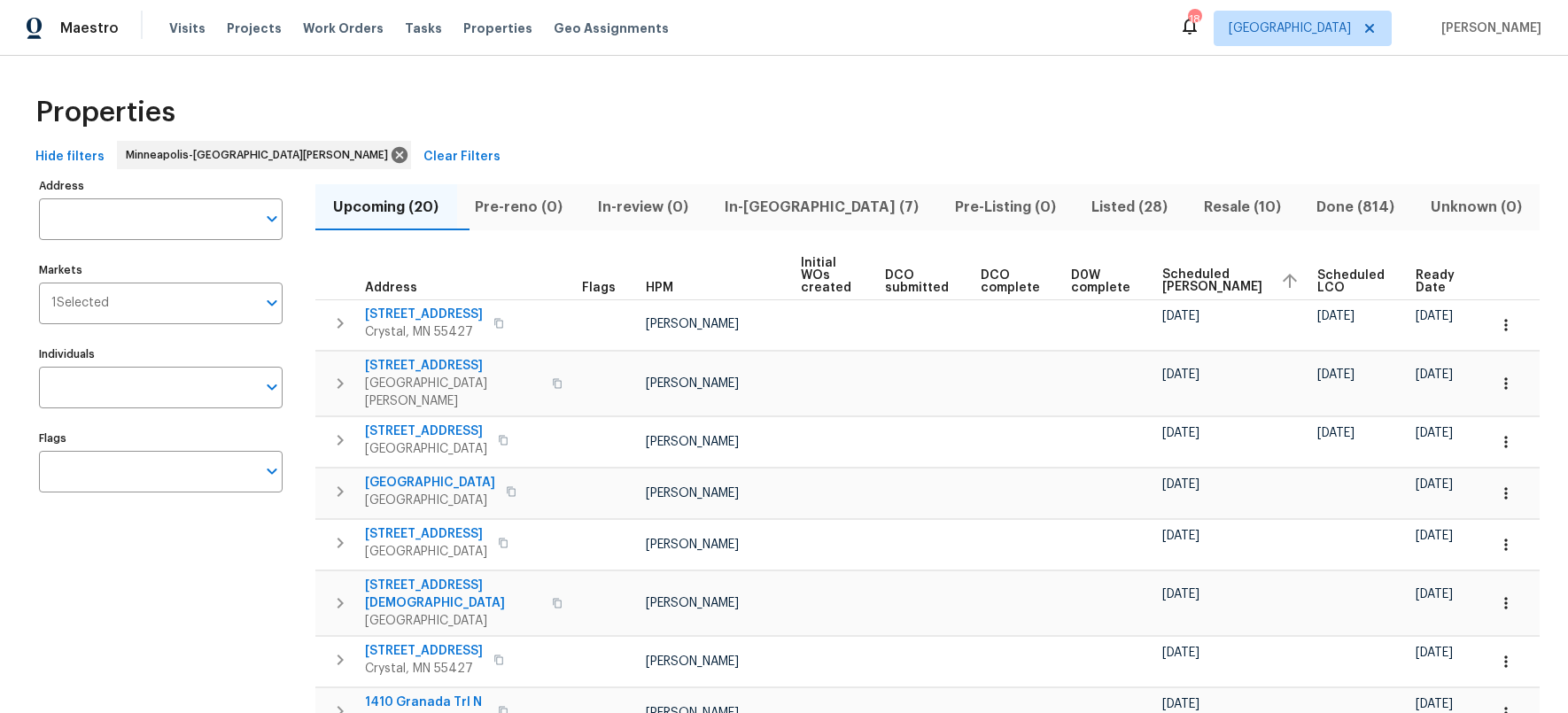
drag, startPoint x: 782, startPoint y: 212, endPoint x: 766, endPoint y: 226, distance: 21.3
click at [782, 212] on span "In-reno (7)" at bounding box center [822, 207] width 209 height 25
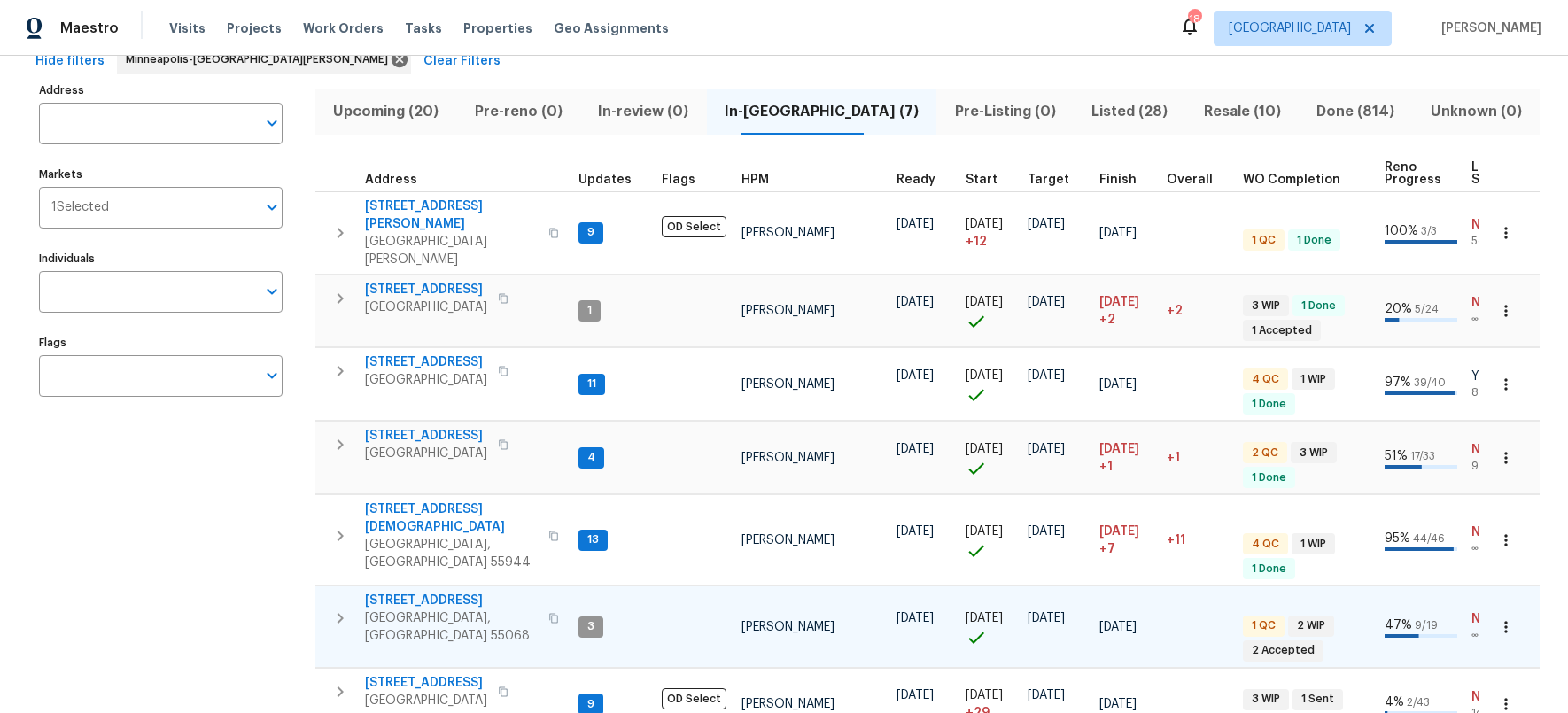
scroll to position [167, 0]
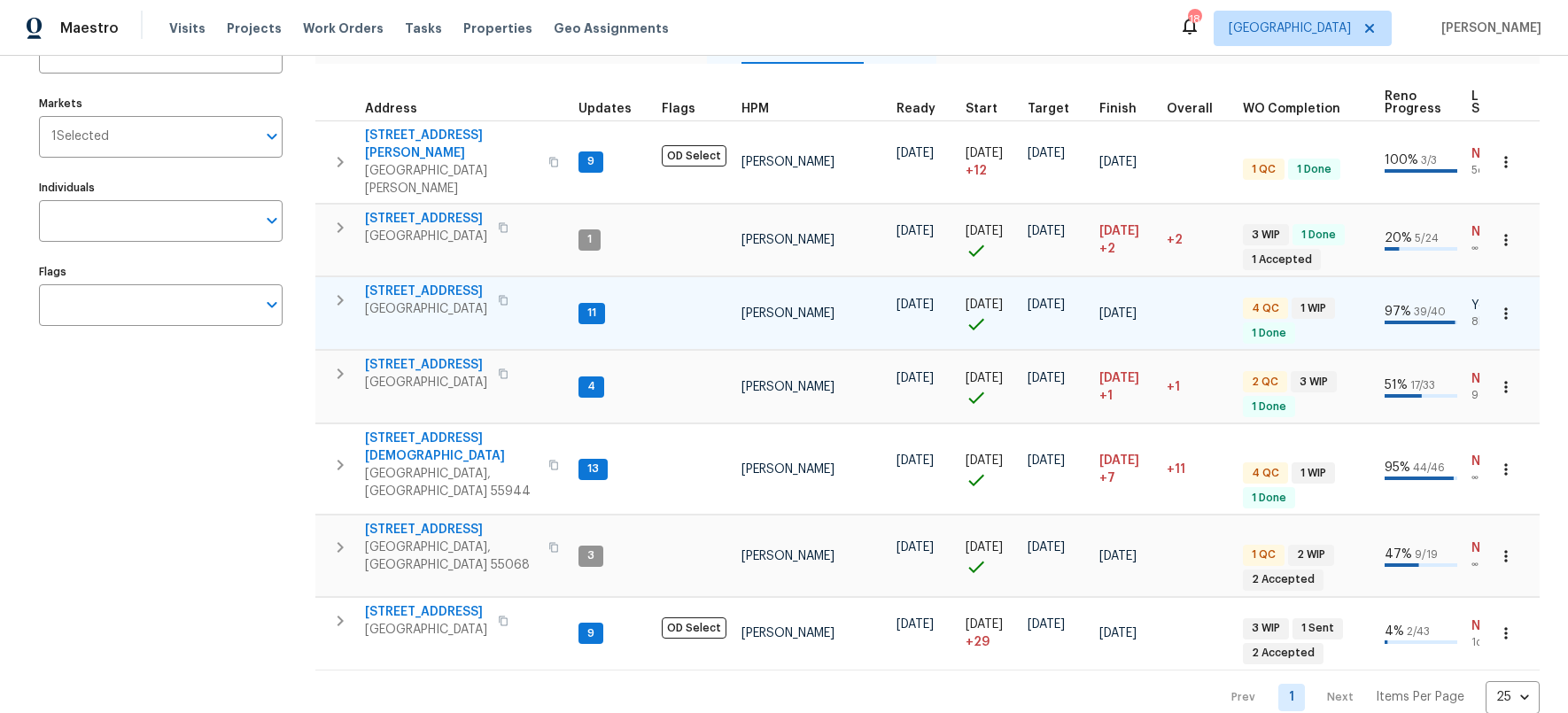
click at [424, 283] on span "1531 Briarknoll Cir" at bounding box center [425, 292] width 122 height 17
